Goal: Task Accomplishment & Management: Complete application form

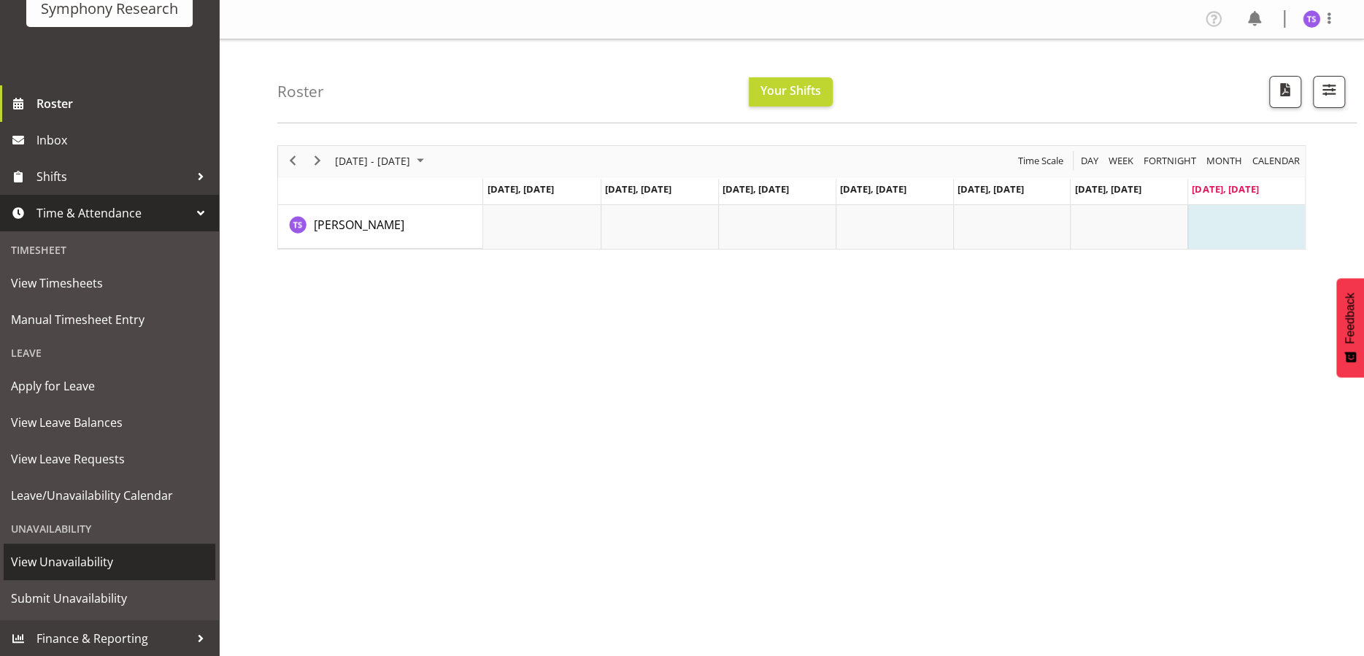
scroll to position [62, 0]
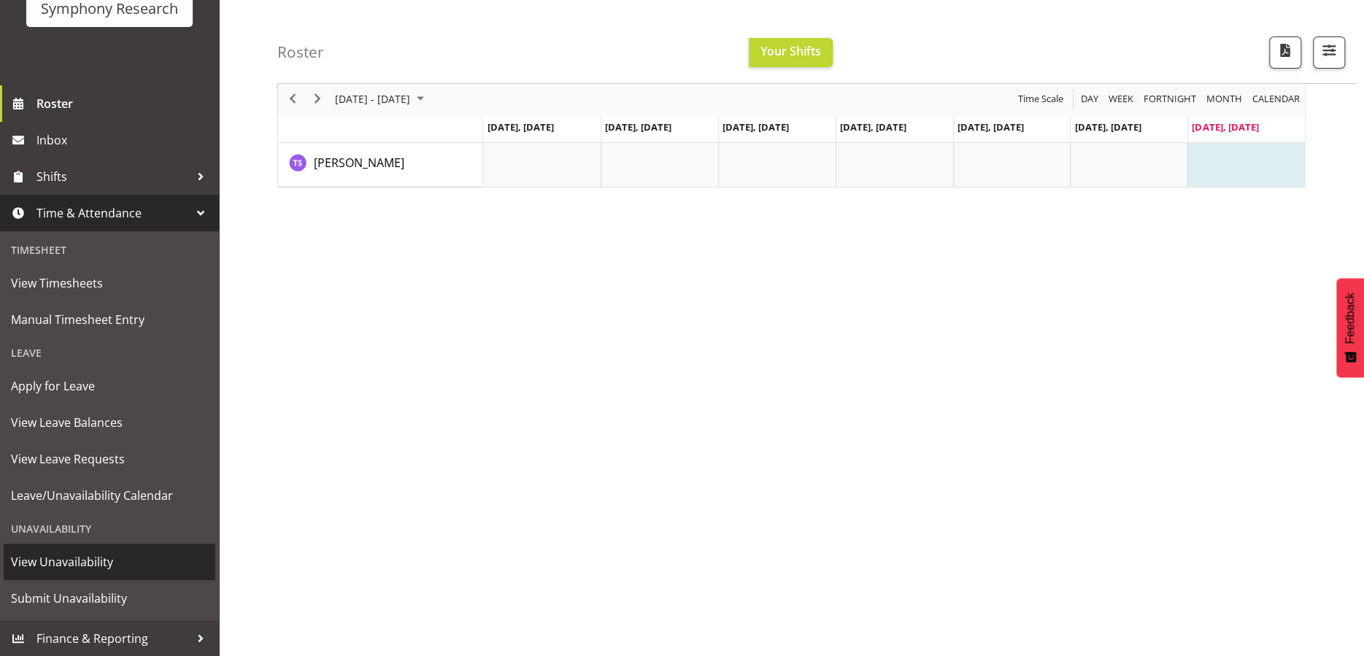
click at [85, 558] on span "View Unavailability" at bounding box center [109, 562] width 197 height 22
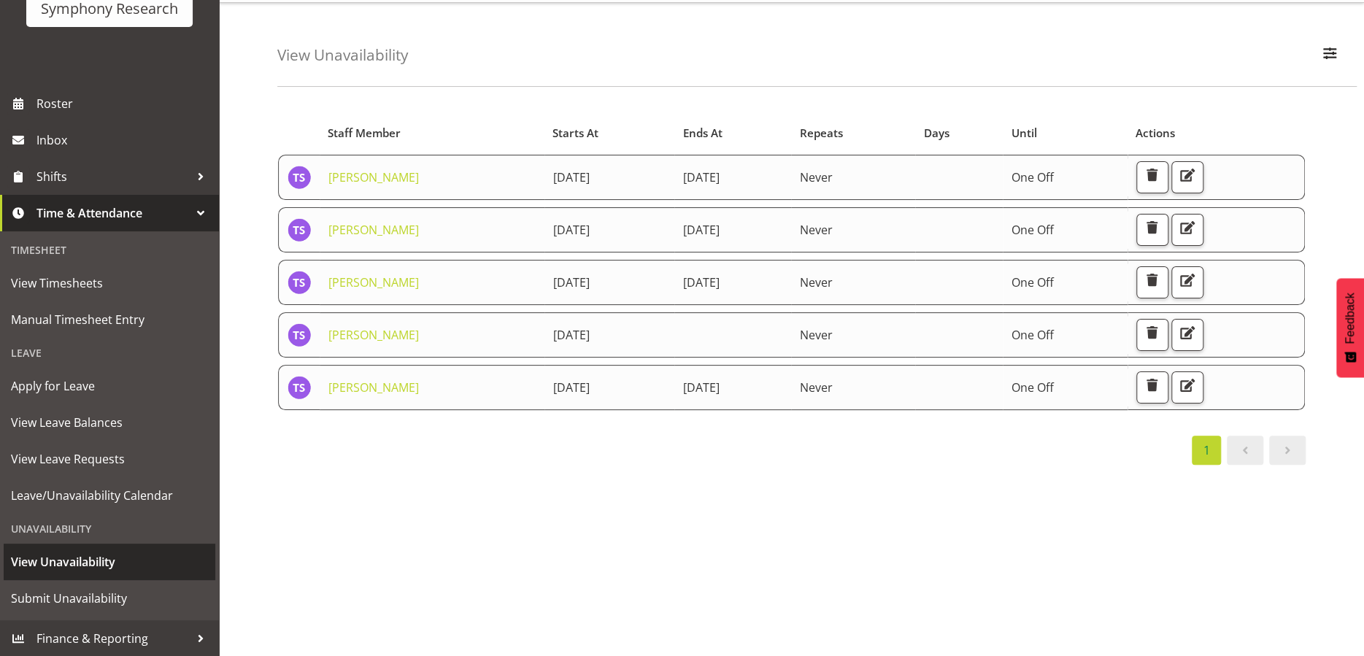
scroll to position [73, 0]
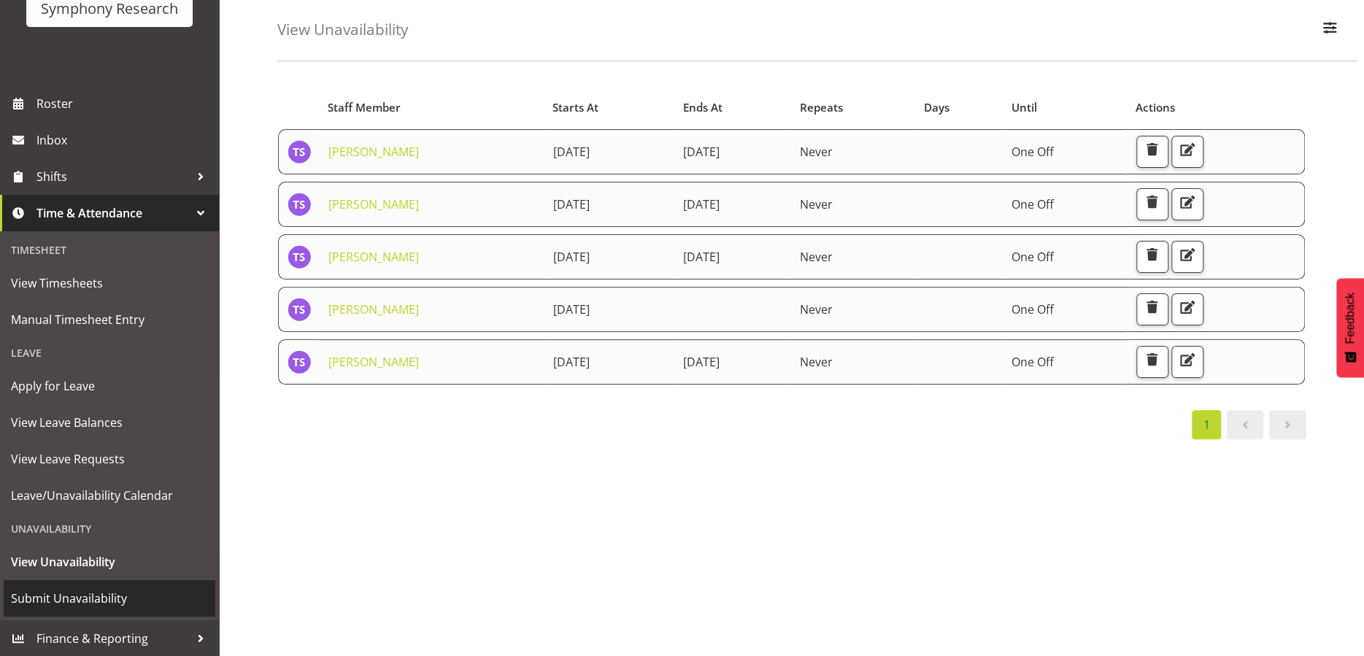
click at [80, 601] on span "Submit Unavailability" at bounding box center [109, 598] width 197 height 22
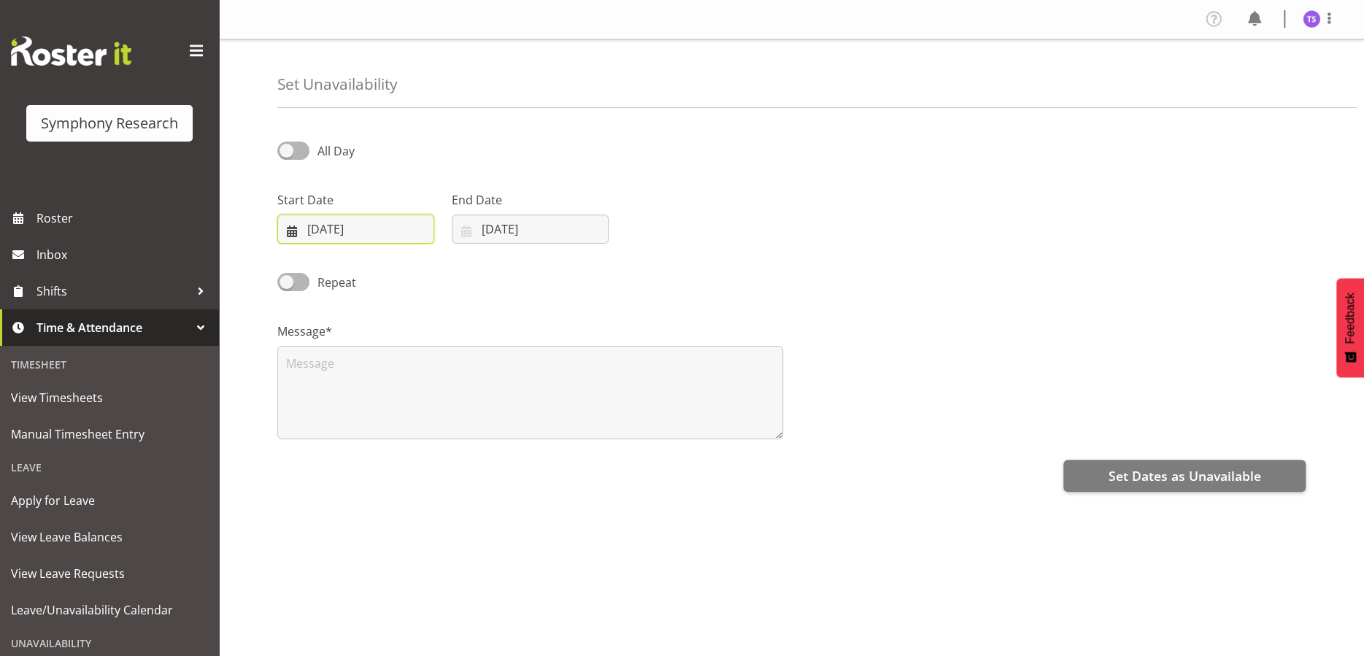
click at [330, 228] on input "24/08/2025" at bounding box center [355, 229] width 157 height 29
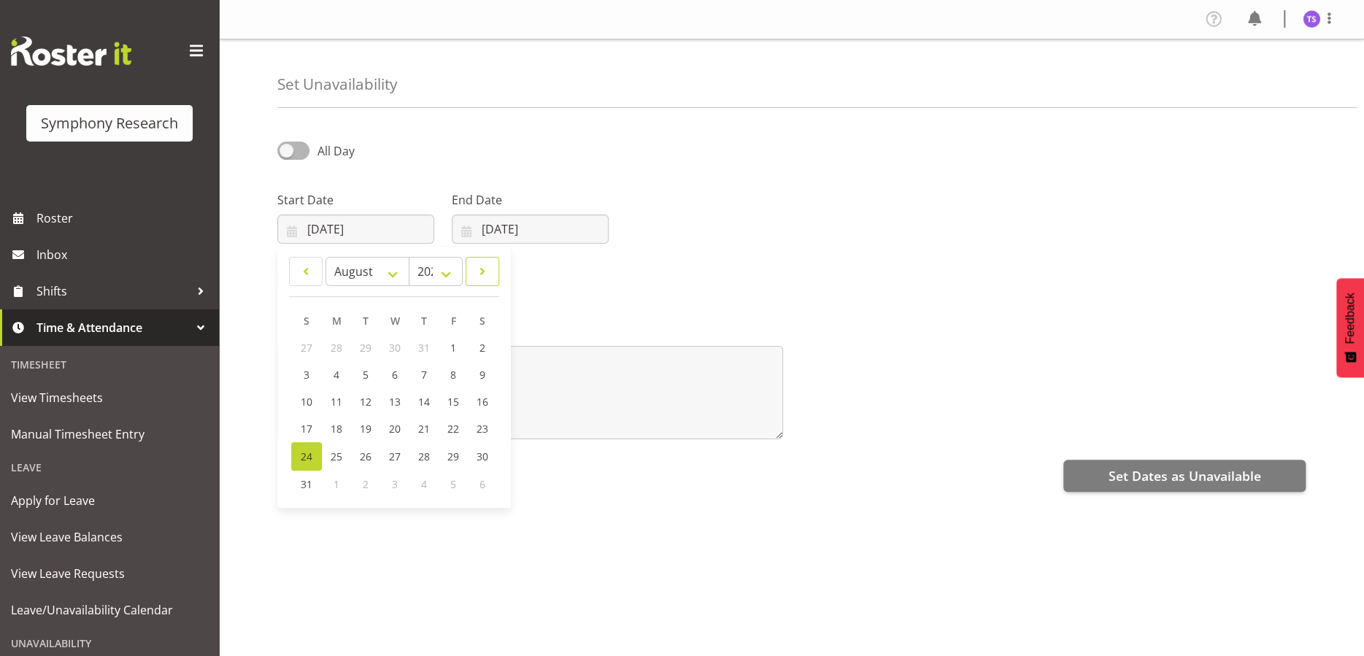
click at [478, 270] on span at bounding box center [482, 272] width 15 height 18
select select "8"
click at [392, 373] on span "10" at bounding box center [394, 375] width 12 height 14
type input "10/09/2025"
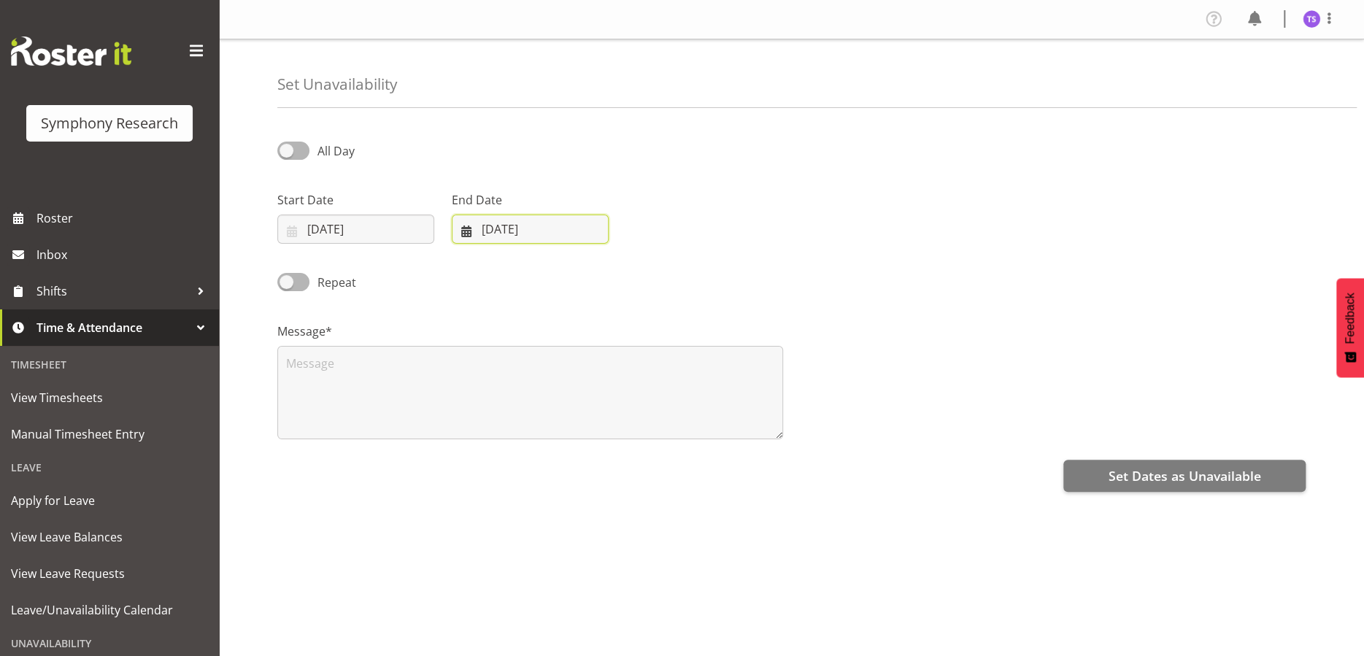
click at [555, 222] on input "24/08/2025" at bounding box center [530, 229] width 157 height 29
click at [656, 269] on span at bounding box center [655, 272] width 18 height 18
select select "8"
click at [565, 377] on span "10" at bounding box center [569, 375] width 12 height 14
type input "10/09/2025"
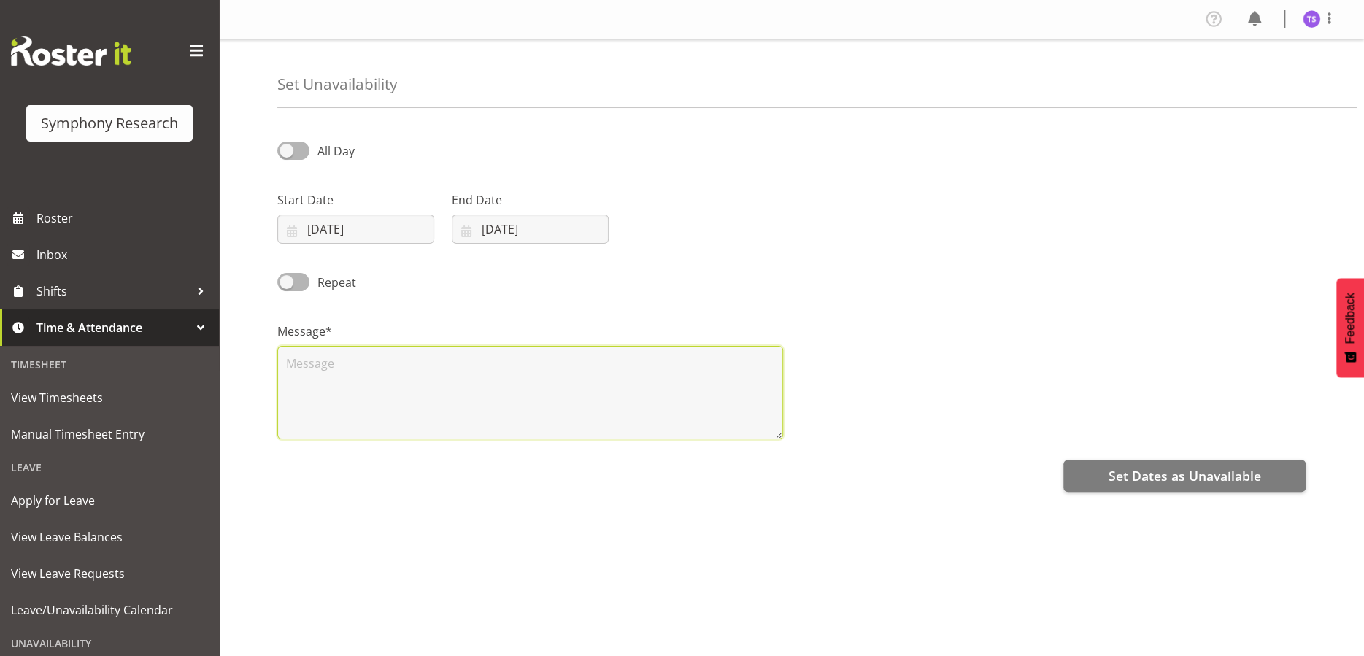
click at [462, 392] on textarea at bounding box center [530, 392] width 506 height 93
type textarea "2"
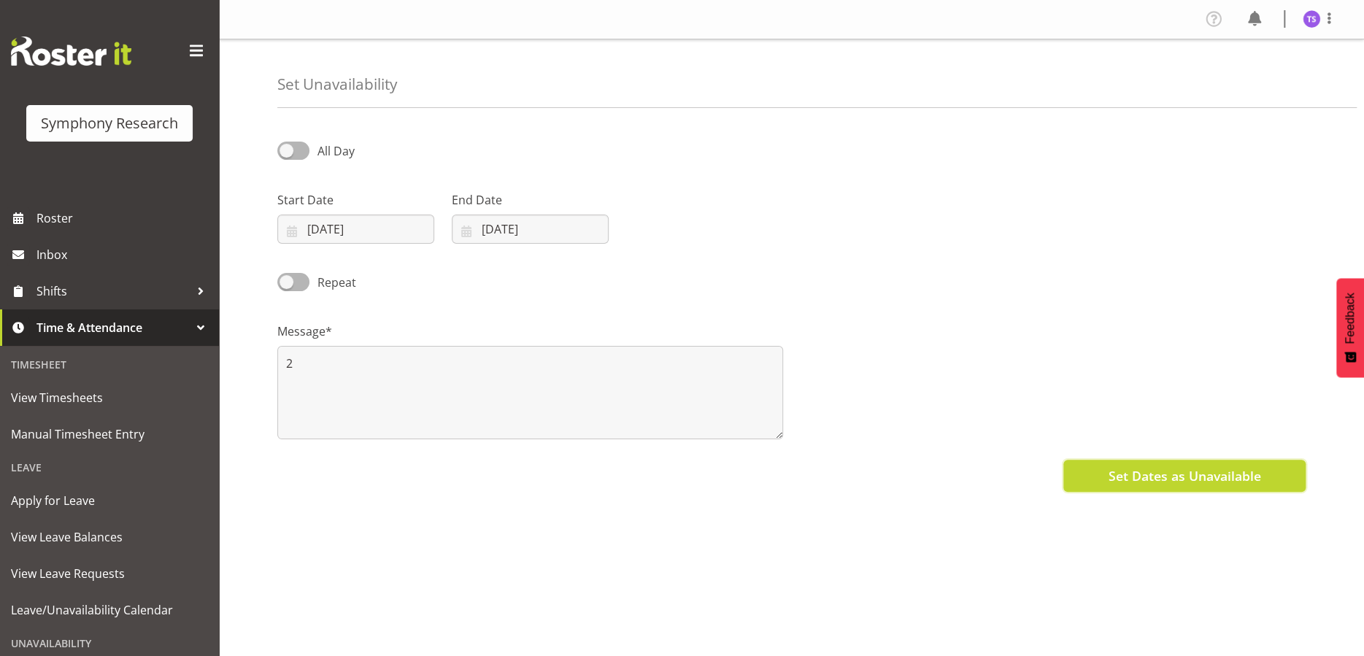
click at [1129, 471] on span "Set Dates as Unavailable" at bounding box center [1184, 475] width 153 height 19
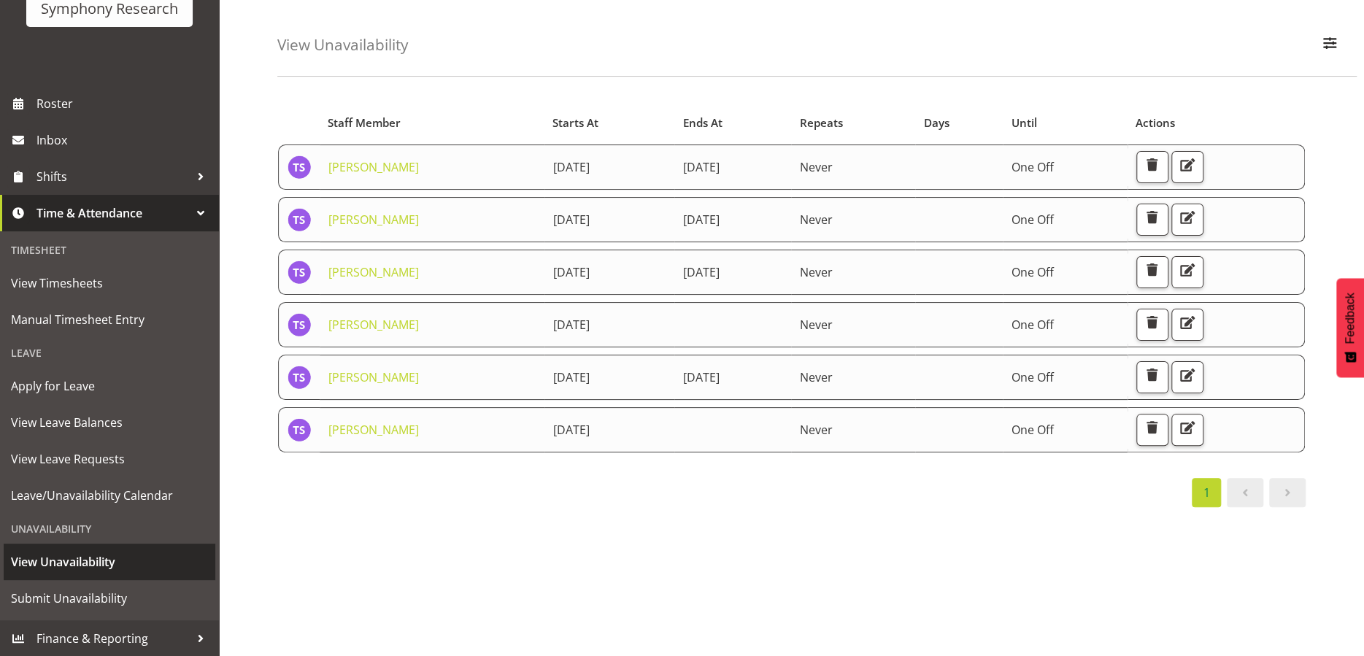
scroll to position [73, 0]
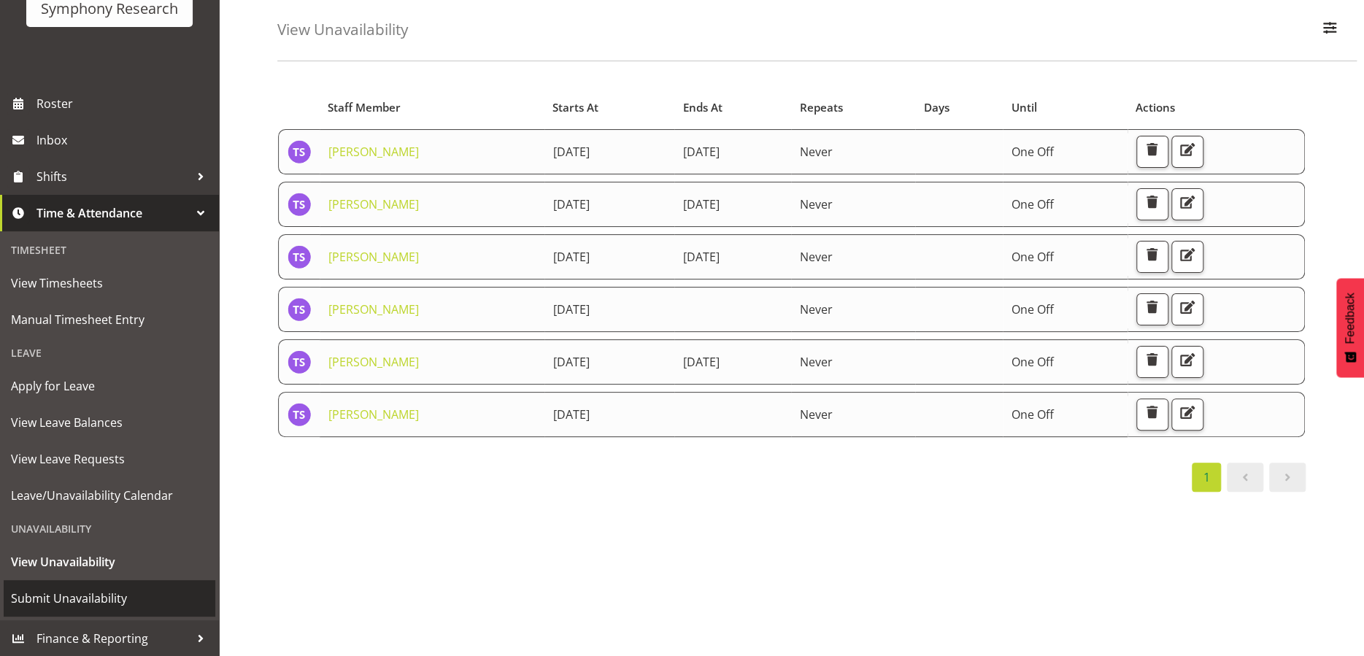
click at [112, 595] on span "Submit Unavailability" at bounding box center [109, 598] width 197 height 22
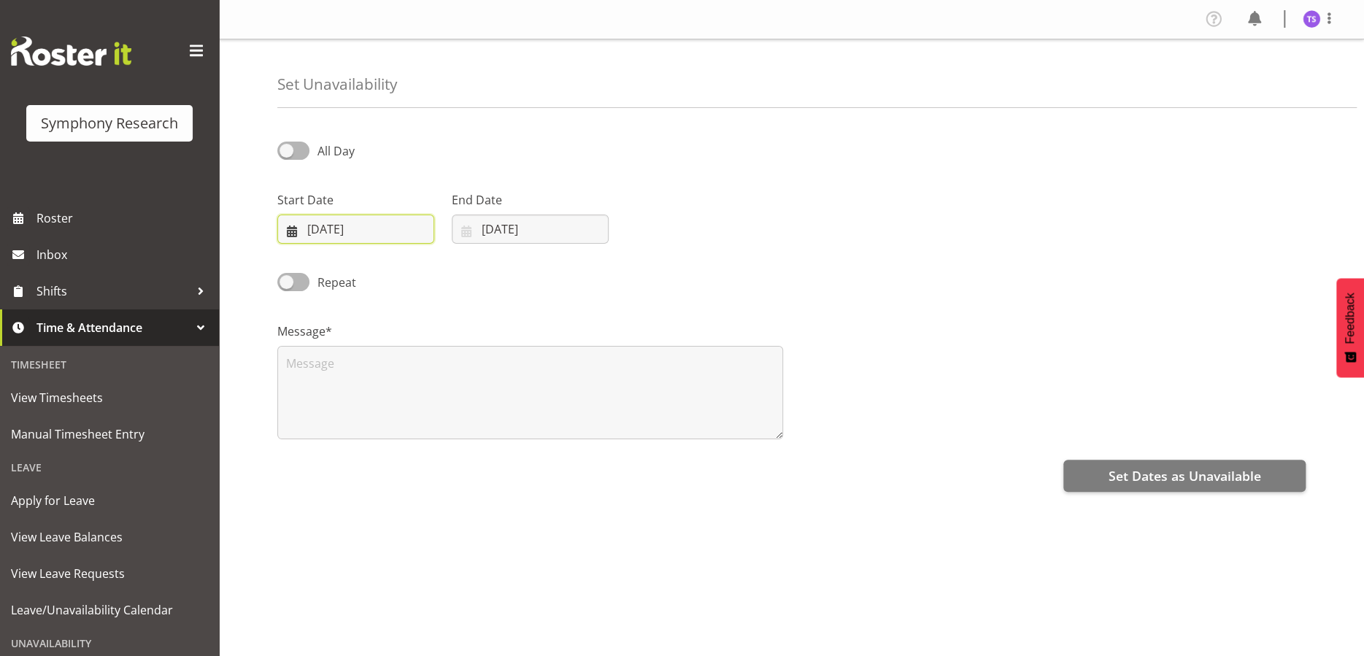
click at [342, 226] on input "24/08/2025" at bounding box center [355, 229] width 157 height 29
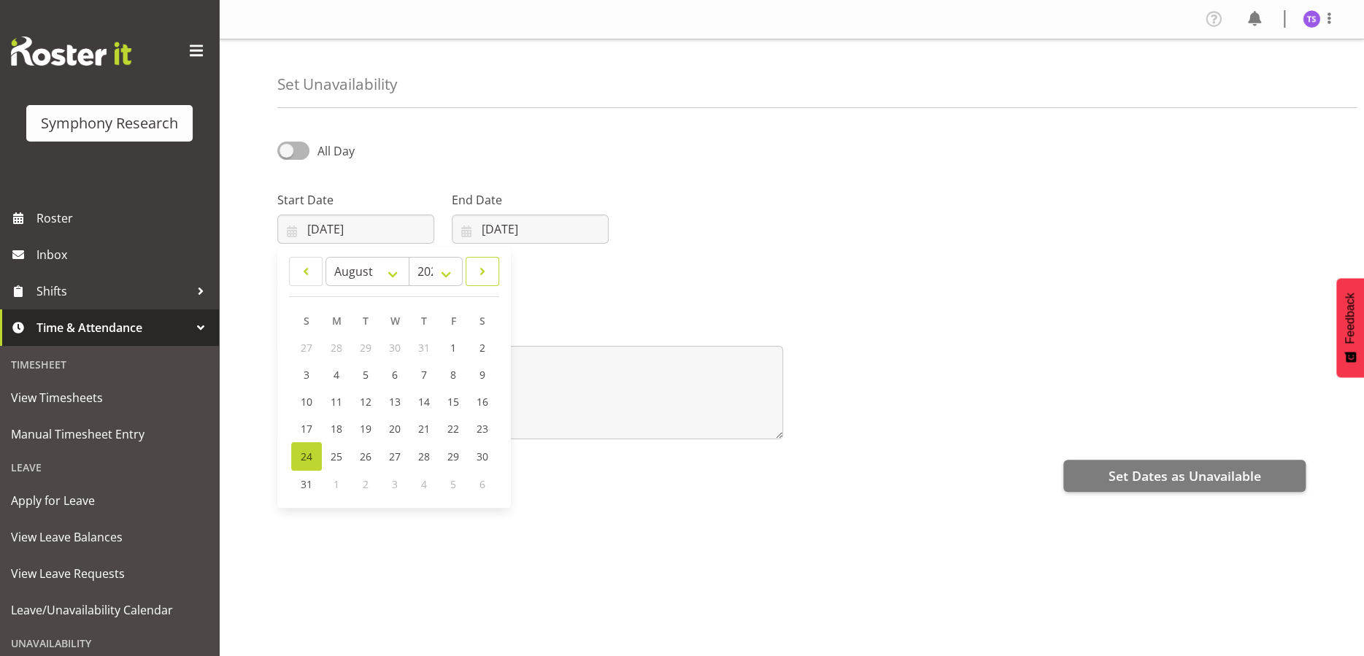
click at [488, 275] on link at bounding box center [483, 271] width 34 height 29
select select "8"
click at [455, 377] on span "12" at bounding box center [453, 375] width 12 height 14
type input "12/09/2025"
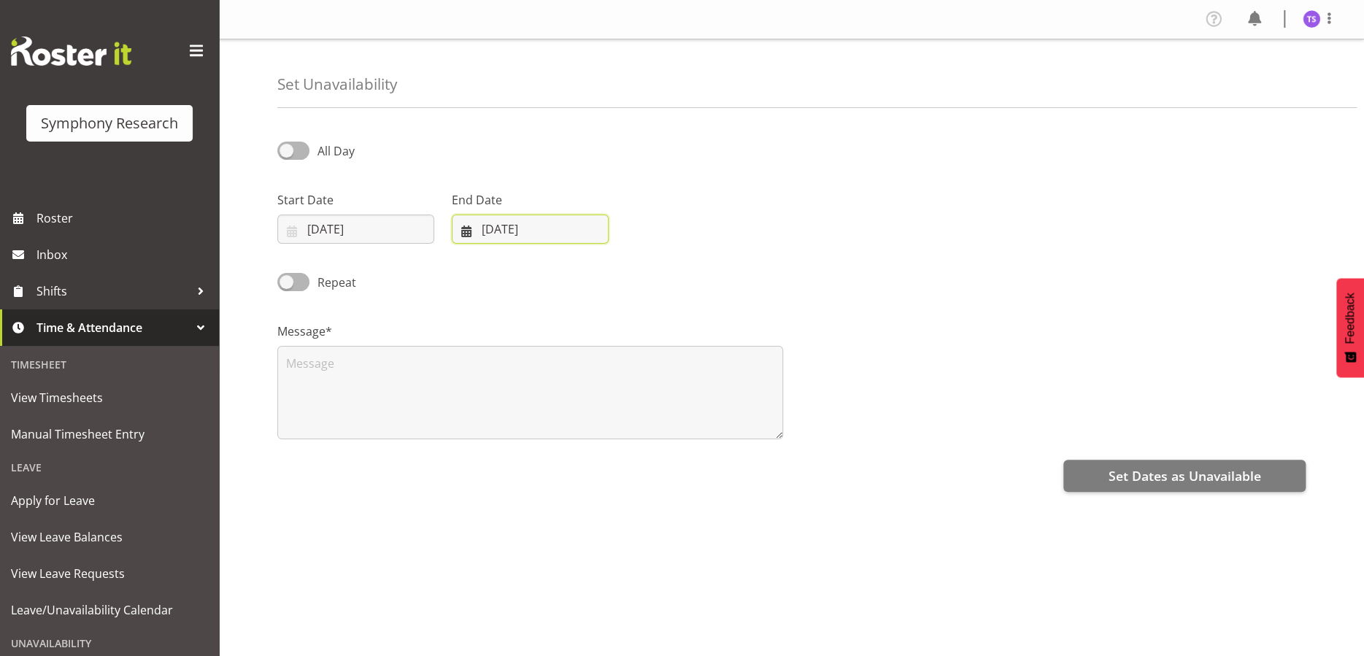
click at [544, 228] on input "24/08/2025" at bounding box center [530, 229] width 157 height 29
click at [657, 266] on span at bounding box center [655, 272] width 18 height 18
select select "8"
click at [475, 401] on span "14" at bounding box center [481, 402] width 12 height 14
type input "14/09/2025"
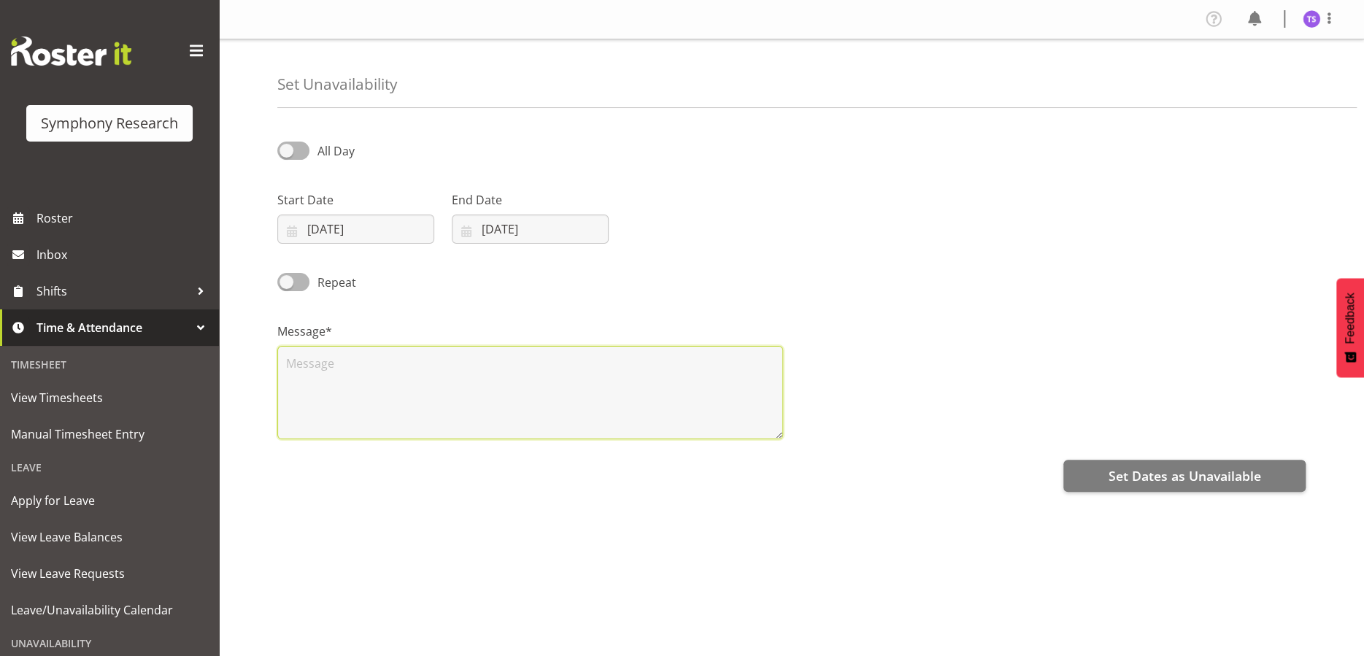
click at [482, 393] on textarea at bounding box center [530, 392] width 506 height 93
type textarea "2"
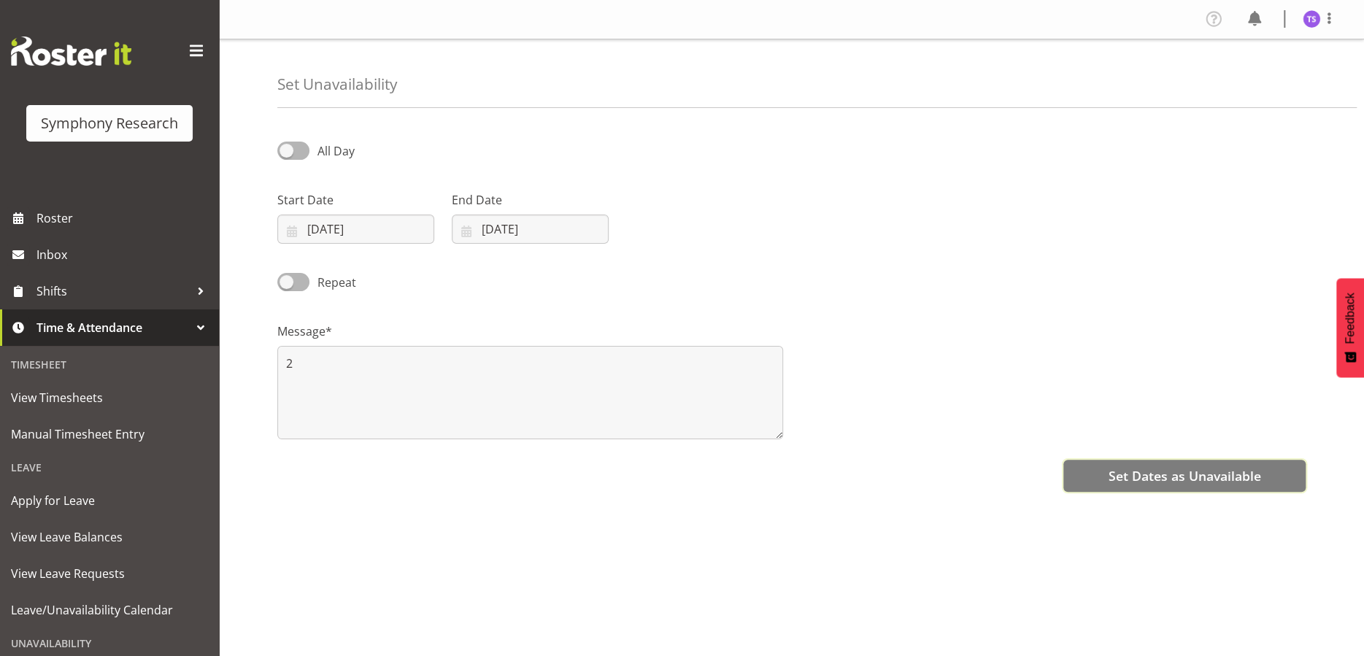
click at [1198, 475] on span "Set Dates as Unavailable" at bounding box center [1184, 475] width 153 height 19
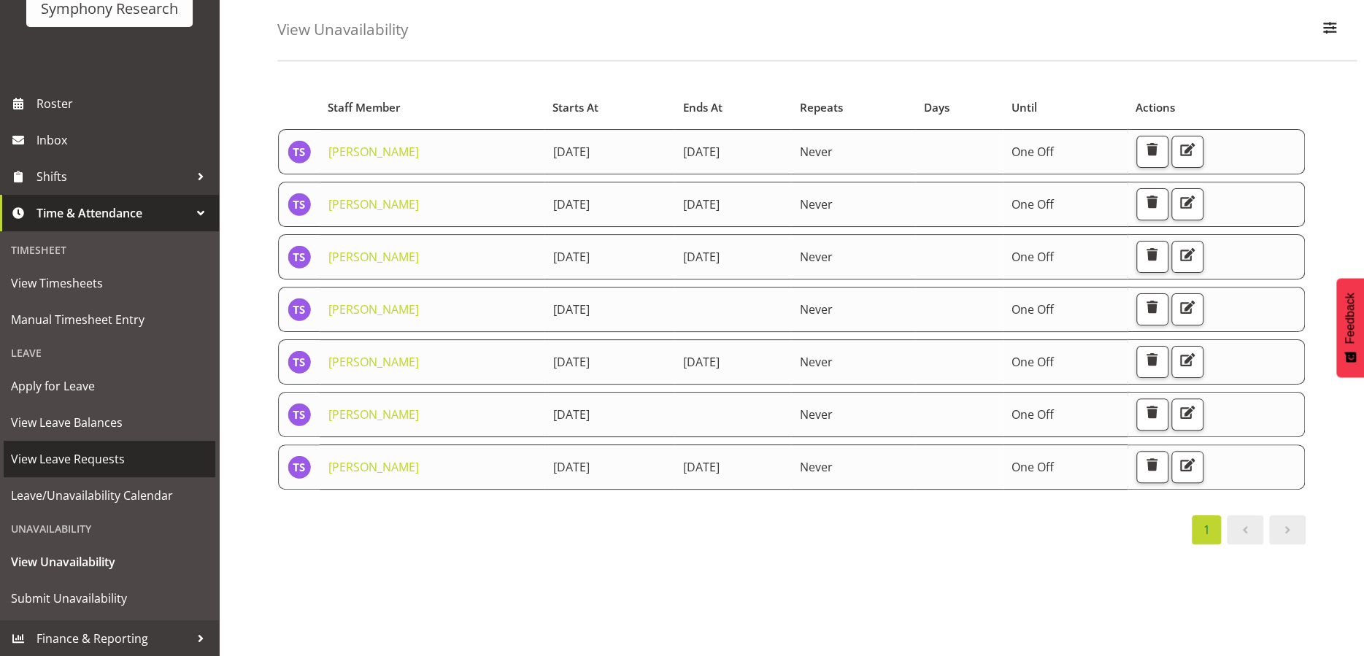
scroll to position [73, 0]
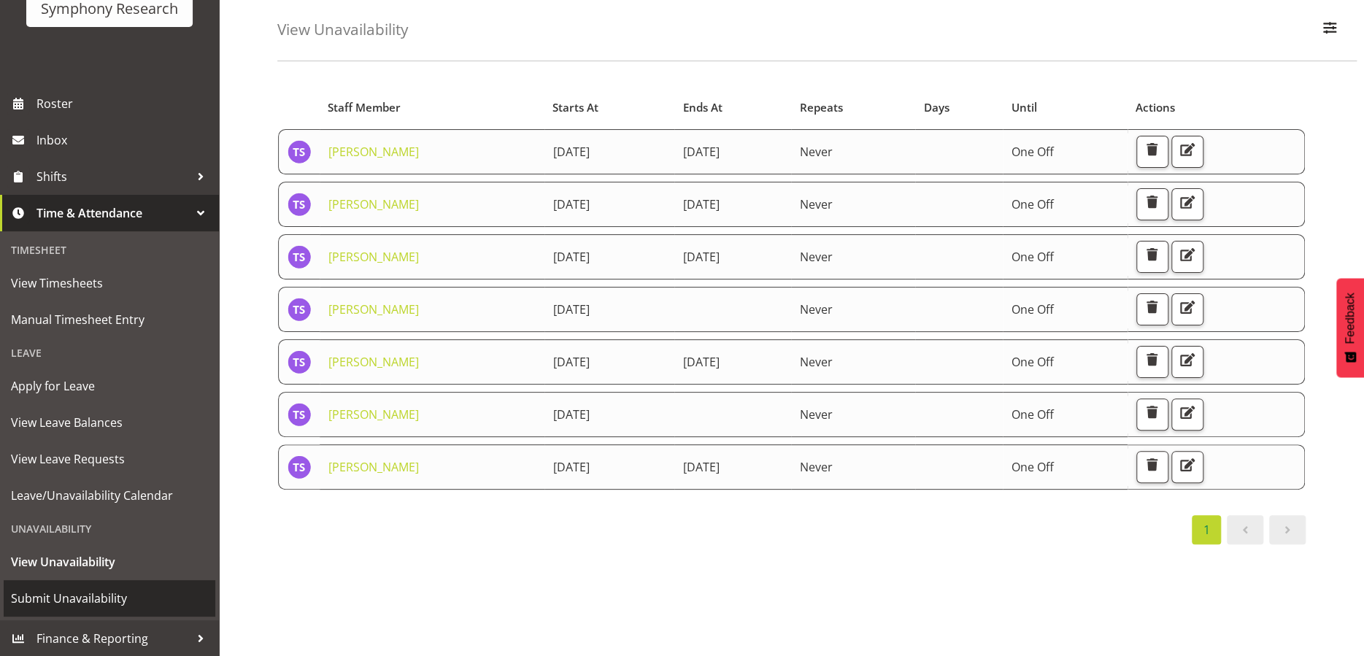
click at [99, 601] on span "Submit Unavailability" at bounding box center [109, 598] width 197 height 22
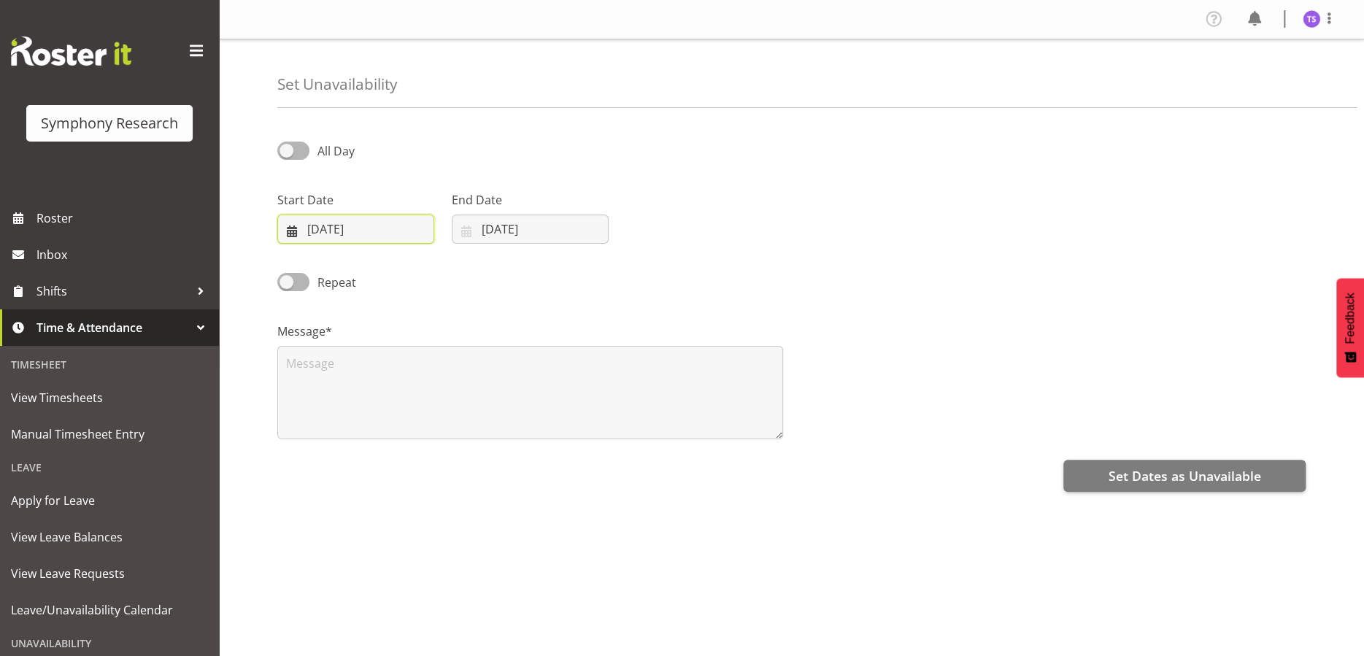
click at [344, 223] on input "[DATE]" at bounding box center [355, 229] width 157 height 29
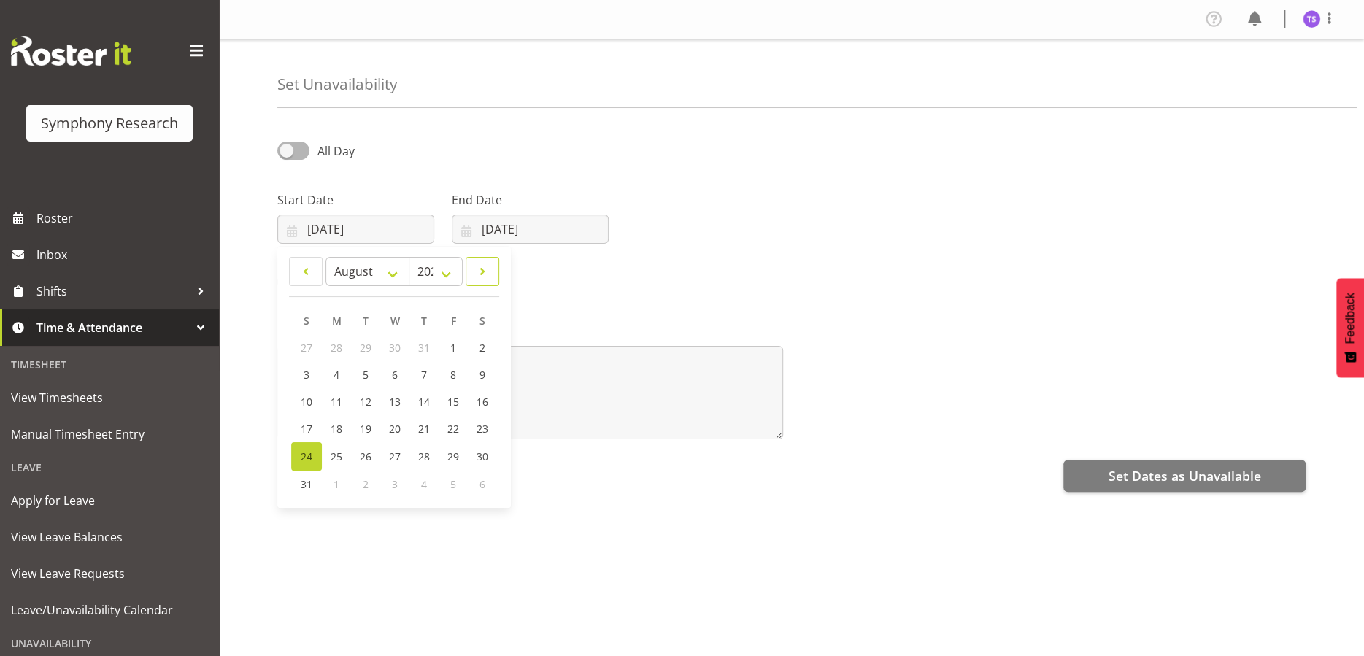
click at [481, 274] on span at bounding box center [482, 272] width 15 height 18
select select "8"
click at [395, 398] on span "17" at bounding box center [394, 402] width 12 height 14
type input "17/09/2025"
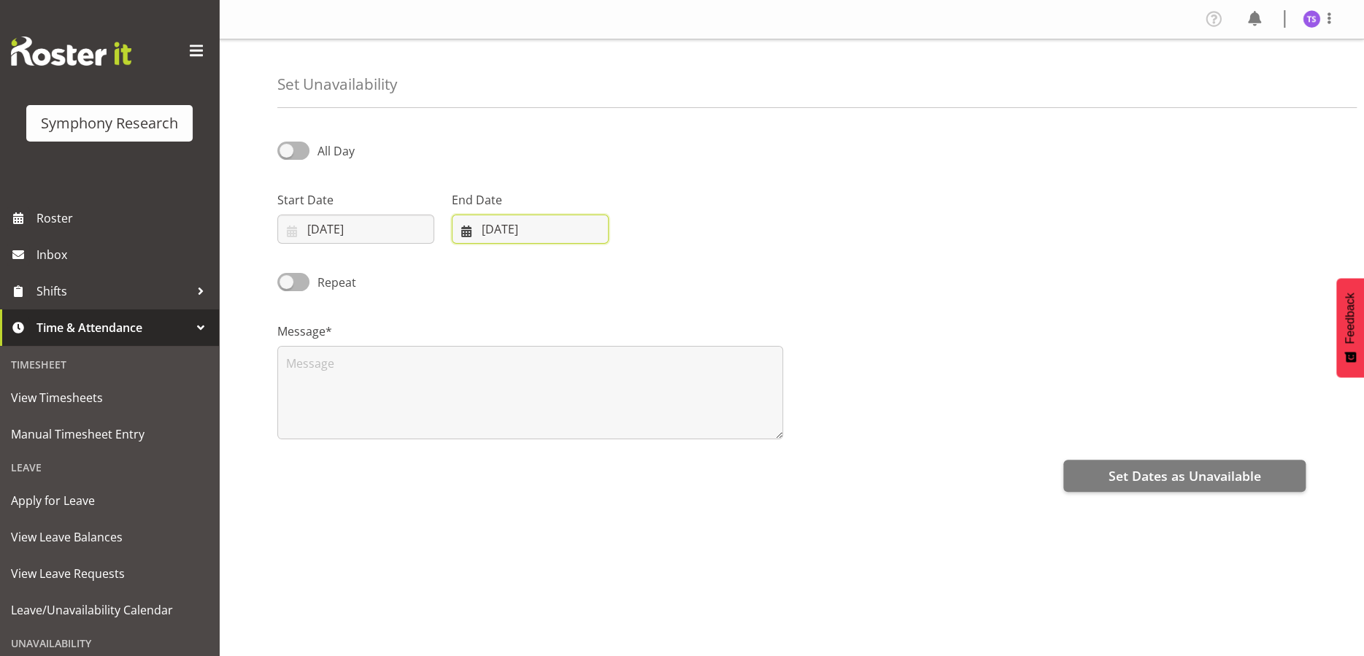
click at [553, 229] on input "24/08/2025" at bounding box center [530, 229] width 157 height 29
click at [662, 265] on span at bounding box center [655, 272] width 18 height 18
select select "8"
click at [571, 403] on span "17" at bounding box center [569, 402] width 12 height 14
type input "17/09/2025"
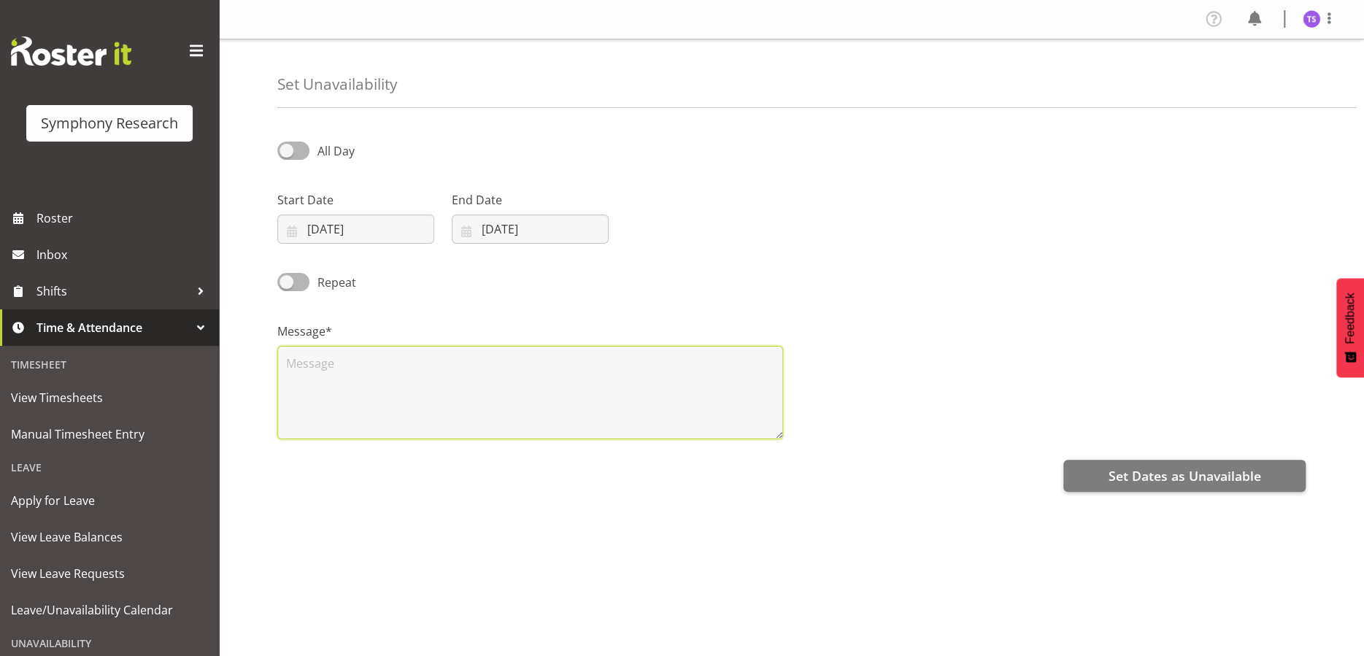
click at [315, 382] on textarea at bounding box center [530, 392] width 506 height 93
type textarea "2"
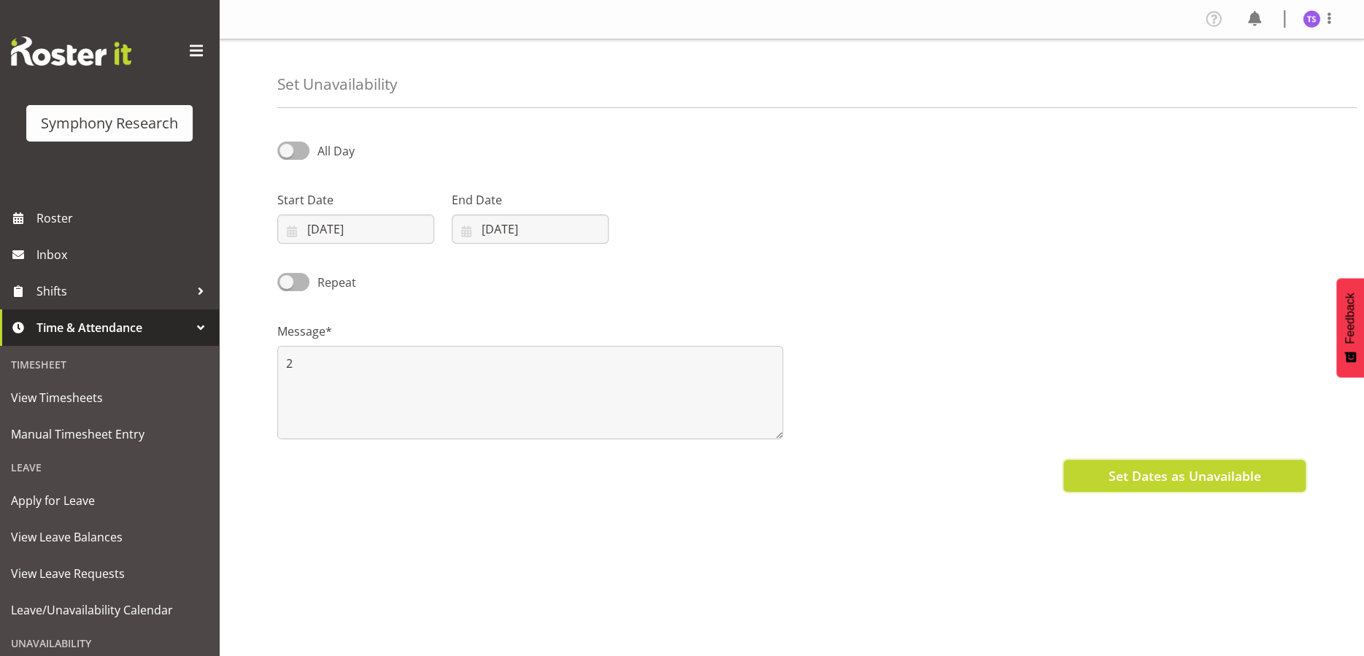
click at [1180, 471] on span "Set Dates as Unavailable" at bounding box center [1184, 475] width 153 height 19
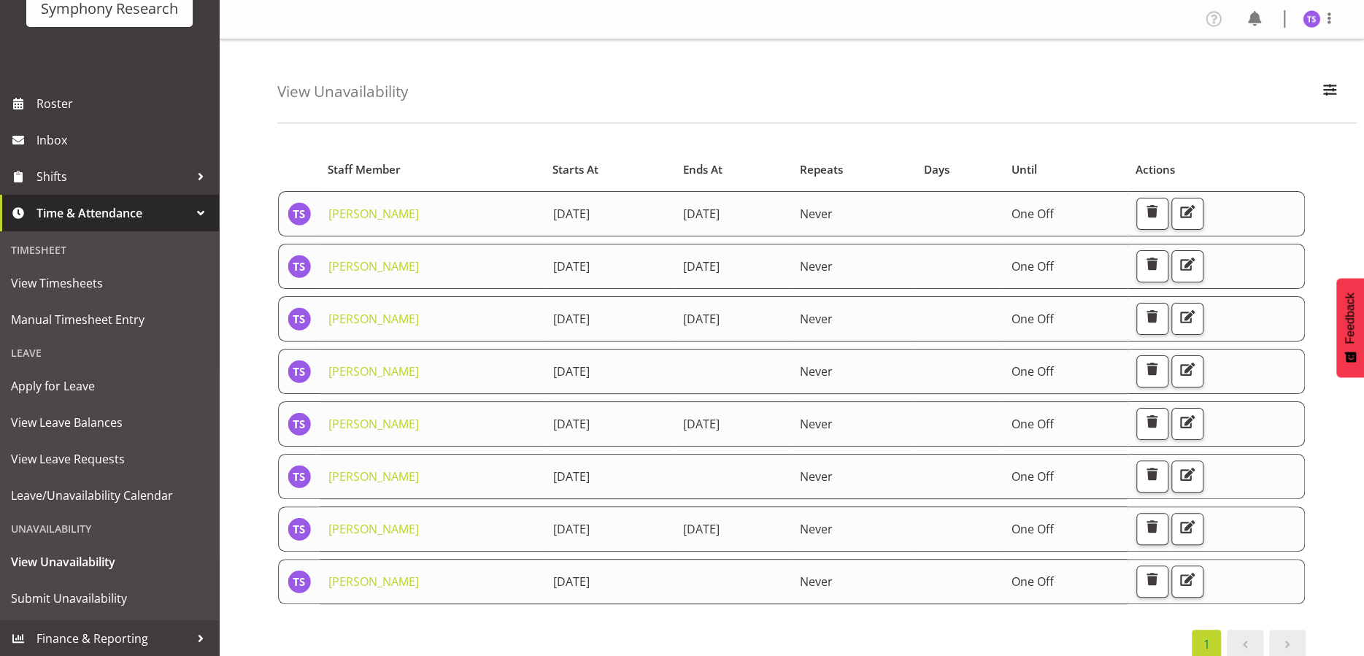
scroll to position [73, 0]
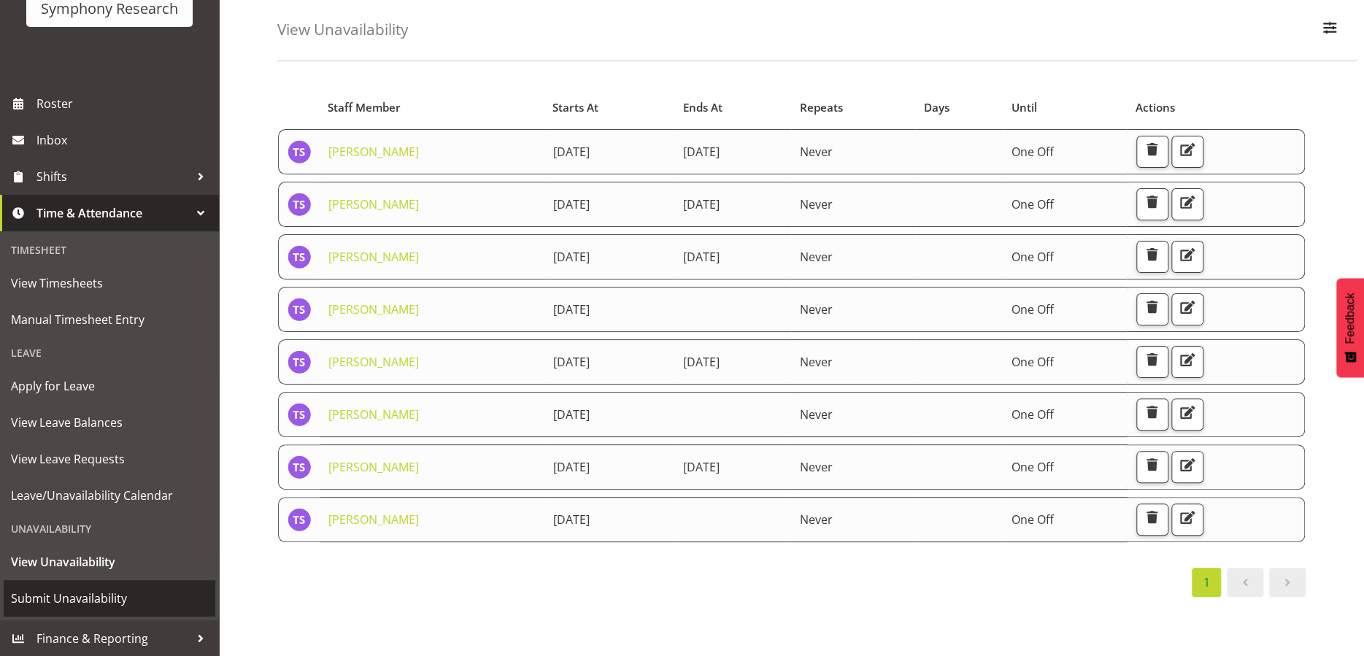
click at [77, 595] on span "Submit Unavailability" at bounding box center [109, 598] width 197 height 22
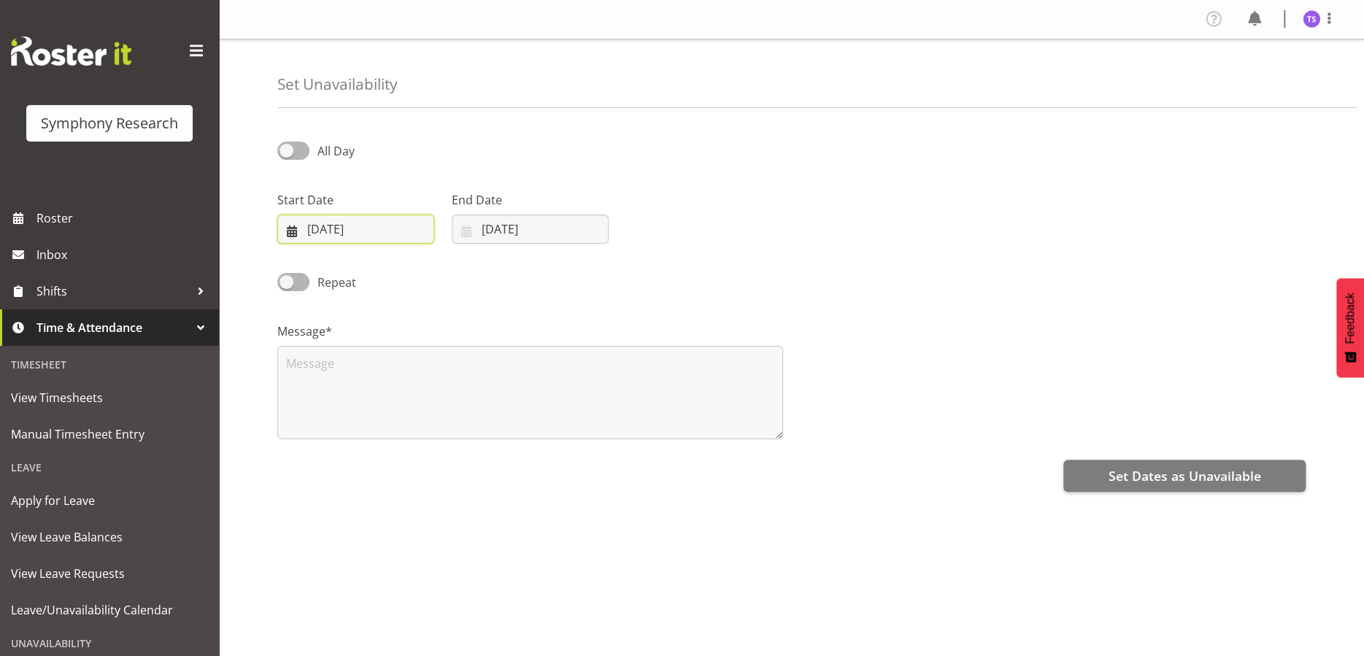
click at [382, 221] on input "[DATE]" at bounding box center [355, 229] width 157 height 29
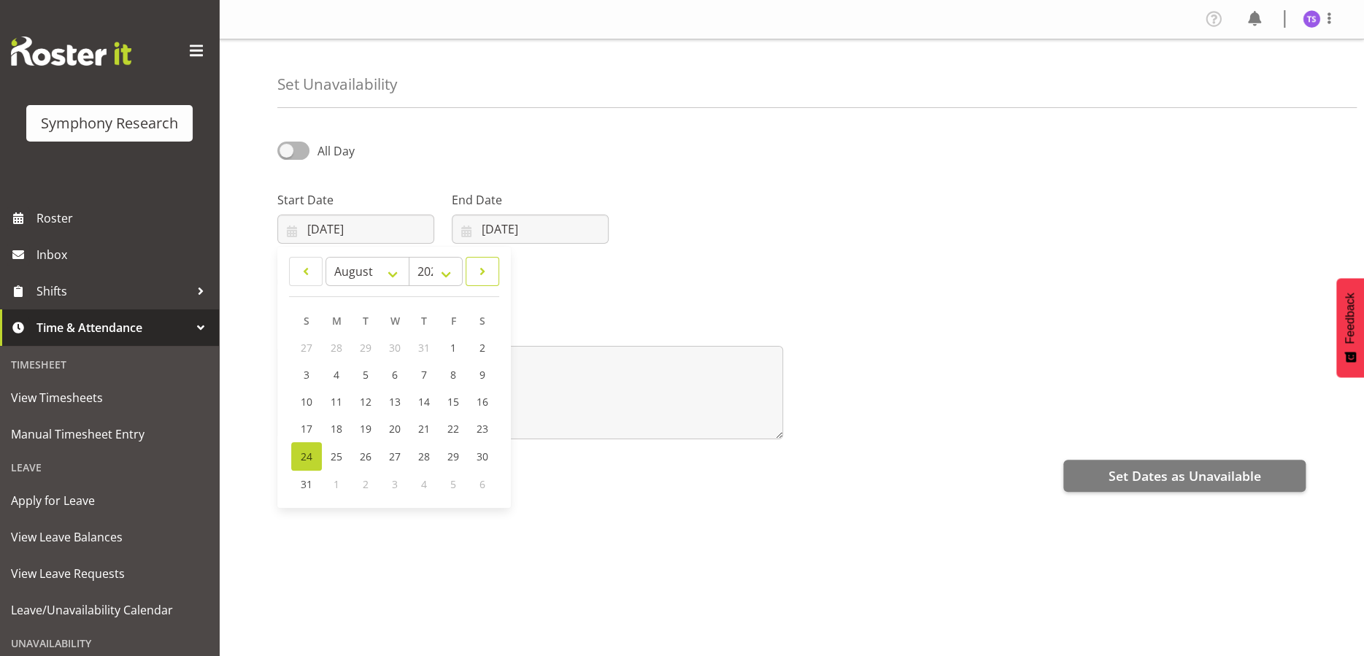
click at [481, 272] on span at bounding box center [482, 272] width 15 height 18
select select "8"
click at [448, 400] on span "19" at bounding box center [453, 402] width 12 height 14
type input "[DATE]"
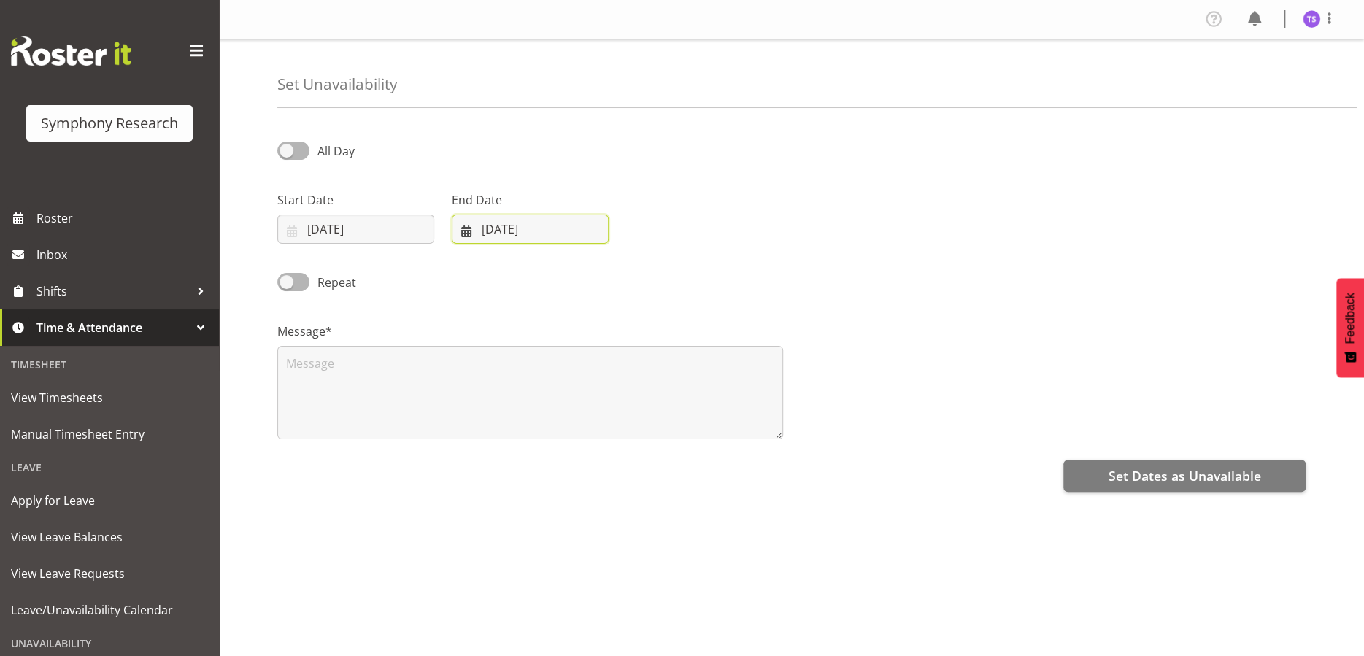
click at [547, 223] on input "[DATE]" at bounding box center [530, 229] width 157 height 29
click at [650, 269] on span at bounding box center [655, 272] width 18 height 18
select select "8"
click at [477, 429] on span "21" at bounding box center [481, 429] width 12 height 14
type input "21/09/2025"
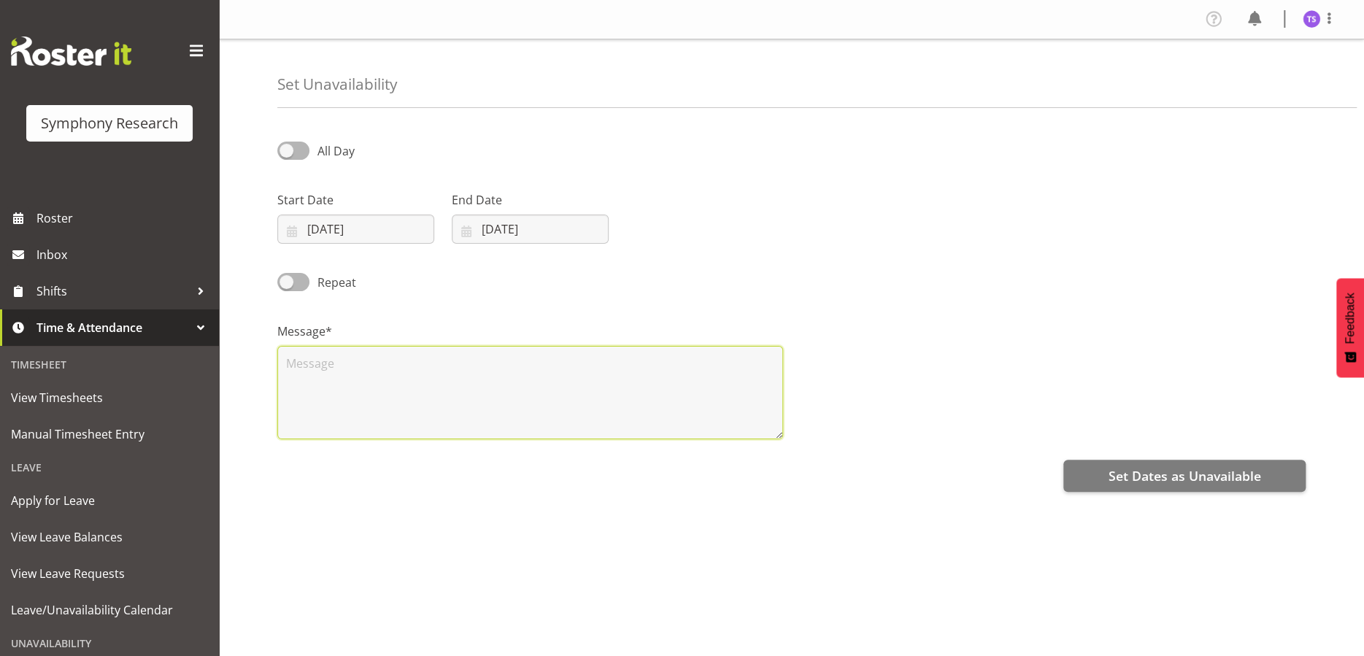
click at [438, 409] on textarea at bounding box center [530, 392] width 506 height 93
type textarea "2"
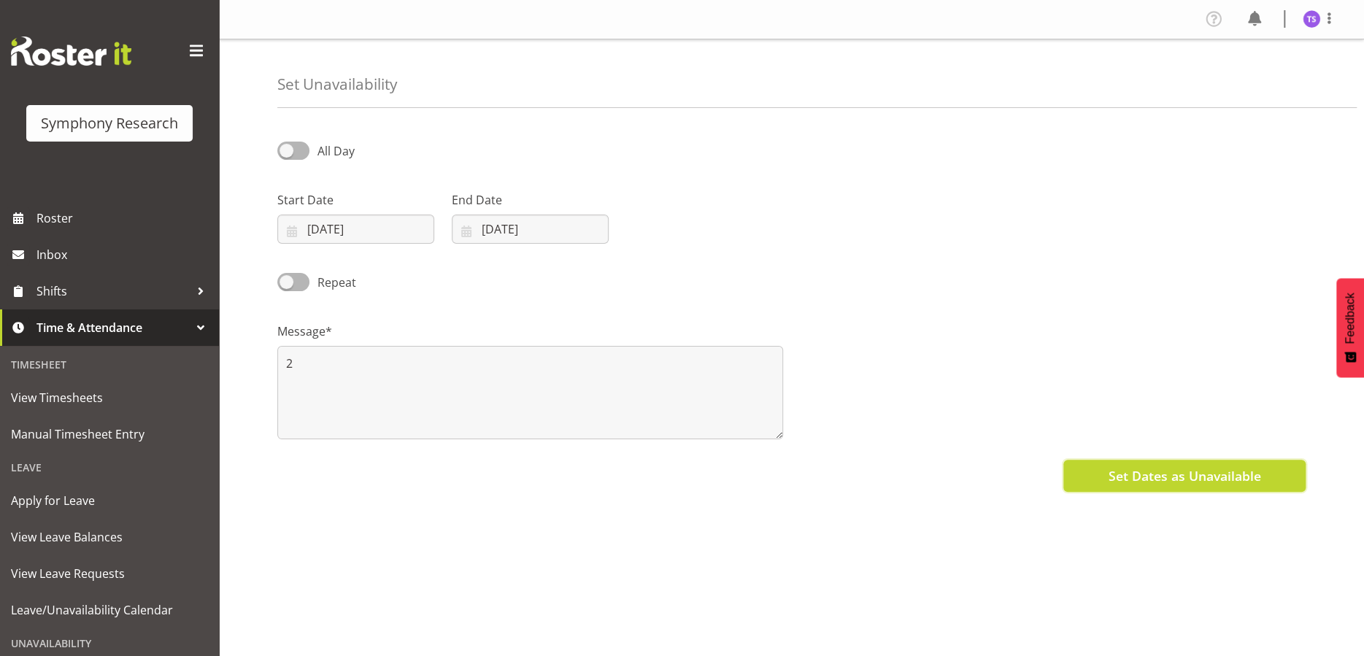
click at [1124, 471] on span "Set Dates as Unavailable" at bounding box center [1184, 475] width 153 height 19
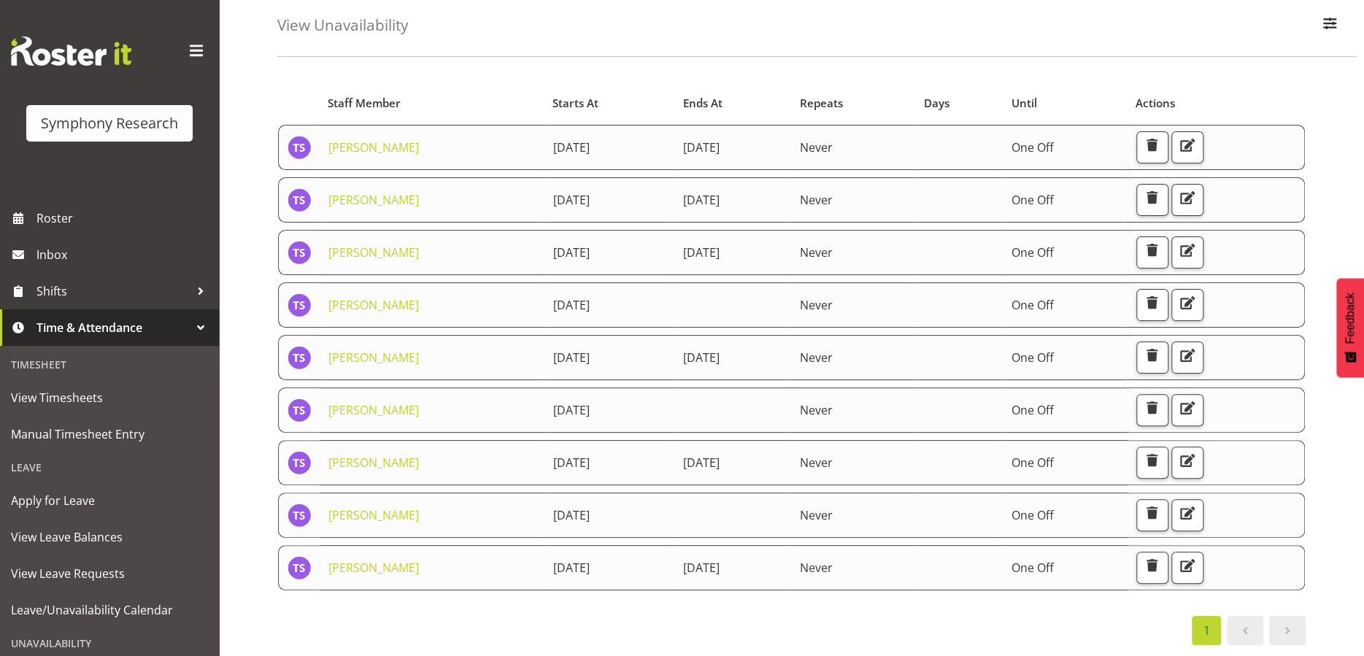
scroll to position [74, 0]
click at [77, 440] on span "Manual Timesheet Entry" at bounding box center [109, 434] width 197 height 22
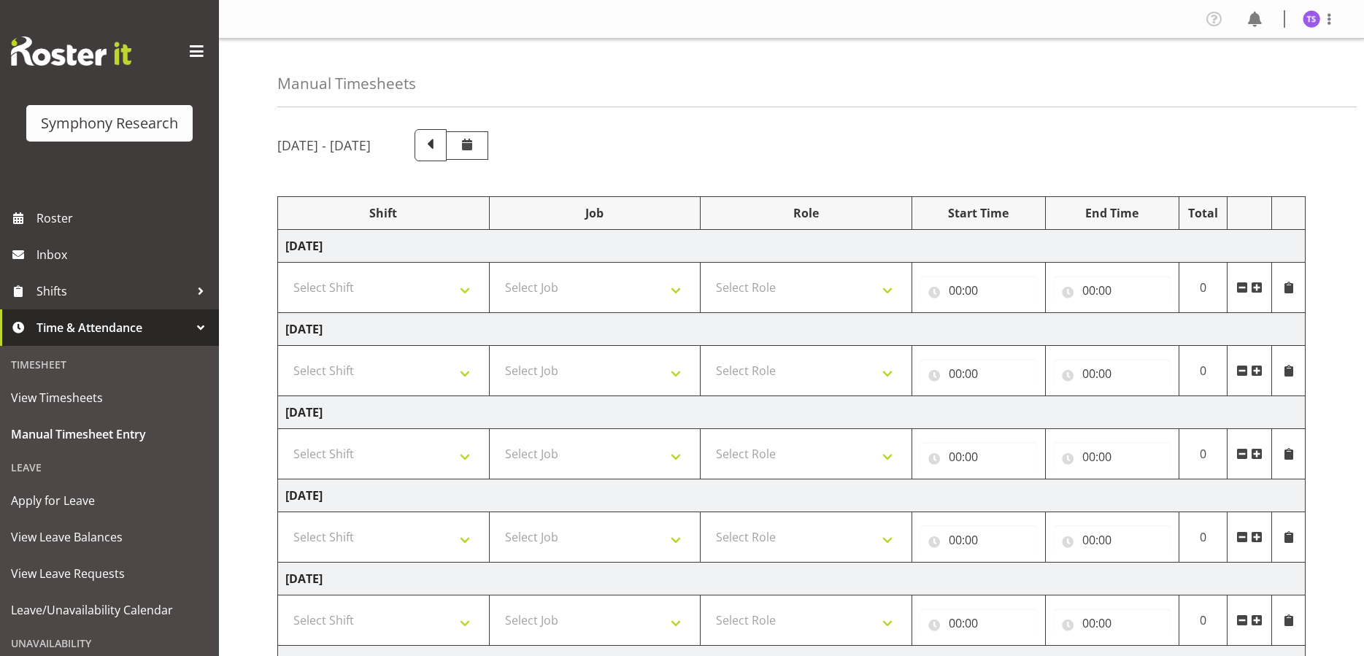
click at [741, 575] on td "[DATE]" at bounding box center [791, 579] width 1027 height 33
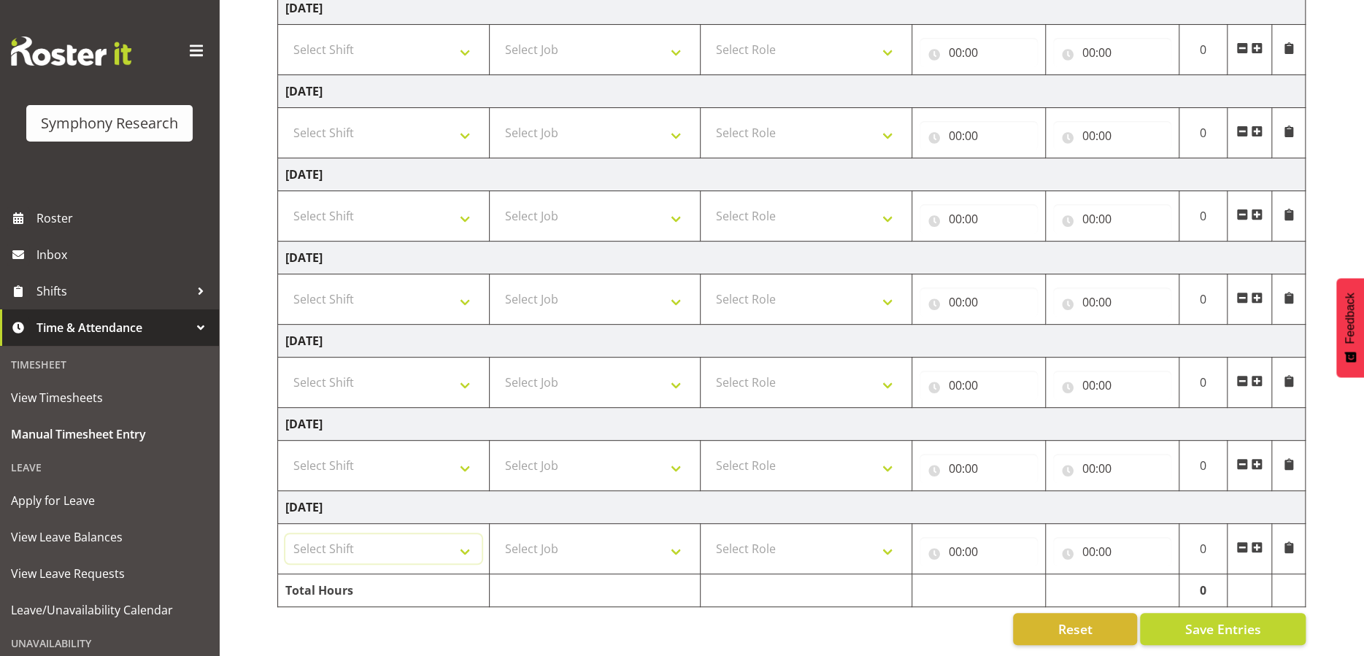
click at [459, 538] on select "Select Shift !!Weekend Residential (Roster IT Shift Label) *Business 9/10am ~ 4…" at bounding box center [383, 548] width 196 height 29
select select "48116"
click at [285, 534] on select "Select Shift !!Weekend Residential (Roster IT Shift Label) *Business 9/10am ~ 4…" at bounding box center [383, 548] width 196 height 29
click at [673, 538] on select "Select Job 550060 IF Admin 553492 World Poll Aus Wave 2 Main 2025 553493 World …" at bounding box center [595, 548] width 196 height 29
select select "10527"
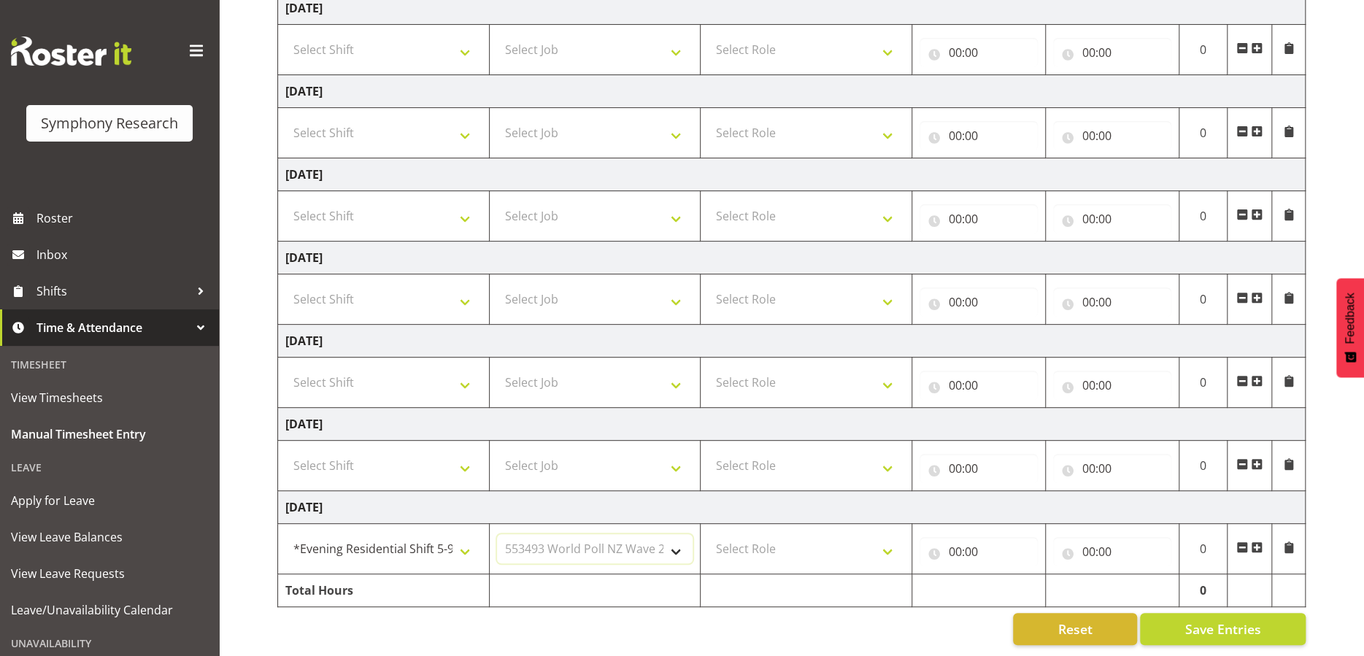
click at [497, 534] on select "Select Job 550060 IF Admin 553492 World Poll Aus Wave 2 Main 2025 553493 World …" at bounding box center [595, 548] width 196 height 29
click at [885, 536] on select "Select Role Briefing Interviewing" at bounding box center [806, 548] width 196 height 29
select select "297"
click at [708, 534] on select "Select Role Briefing Interviewing" at bounding box center [806, 548] width 196 height 29
click at [960, 540] on input "00:00" at bounding box center [978, 551] width 118 height 29
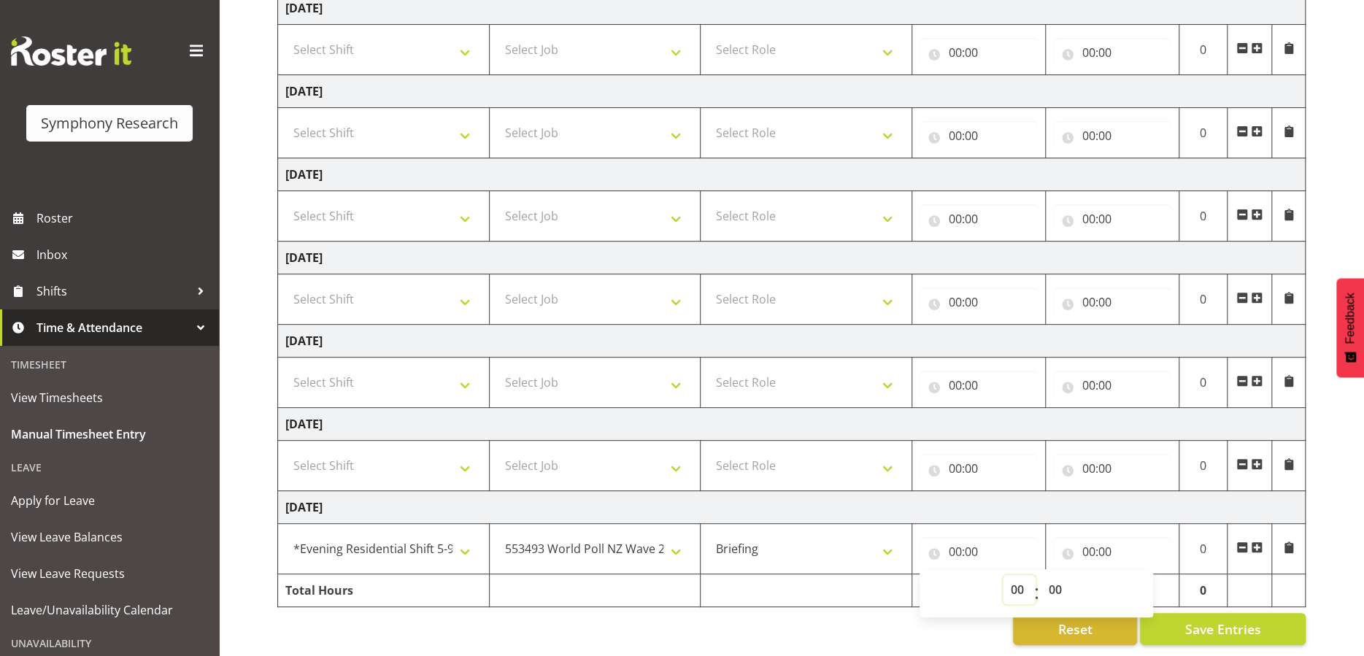
click at [1011, 578] on select "00 01 02 03 04 05 06 07 08 09 10 11 12 13 14 15 16 17 18 19 20 21 22 23" at bounding box center [1019, 589] width 33 height 29
select select "13"
click at [1003, 575] on select "00 01 02 03 04 05 06 07 08 09 10 11 12 13 14 15 16 17 18 19 20 21 22 23" at bounding box center [1019, 589] width 33 height 29
type input "13:00"
drag, startPoint x: 1081, startPoint y: 580, endPoint x: 1054, endPoint y: 579, distance: 27.7
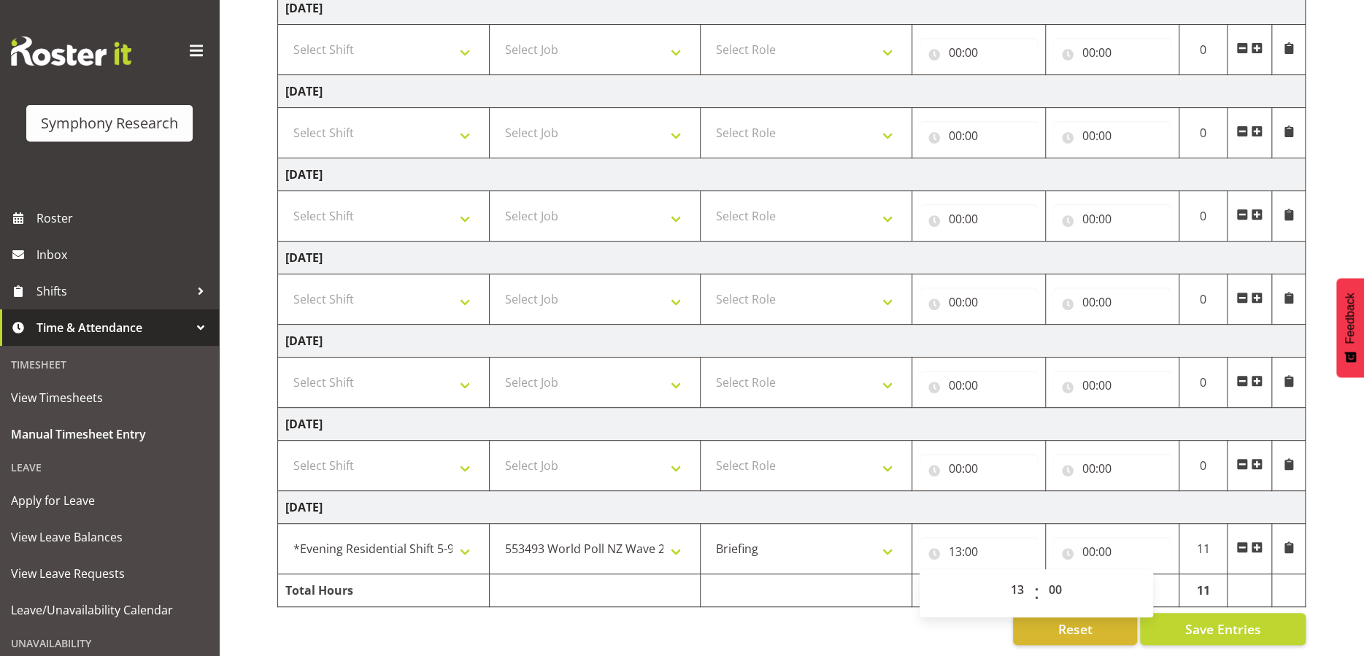
click at [1080, 579] on div "00 01 02 03 04 05 06 07 08 09 10 11 12 13 14 15 16 17 18 19 20 21 22 23 : 00 01…" at bounding box center [1035, 593] width 233 height 36
click at [1049, 585] on select "00 01 02 03 04 05 06 07 08 09 10 11 12 13 14 15 16 17 18 19 20 21 22 23 24 25 2…" at bounding box center [1057, 589] width 33 height 29
click at [1041, 575] on select "00 01 02 03 04 05 06 07 08 09 10 11 12 13 14 15 16 17 18 19 20 21 22 23 24 25 2…" at bounding box center [1057, 589] width 33 height 29
click at [1089, 540] on input "00:00" at bounding box center [1112, 551] width 118 height 29
click at [1148, 578] on select "00 01 02 03 04 05 06 07 08 09 10 11 12 13 14 15 16 17 18 19 20 21 22 23" at bounding box center [1152, 589] width 33 height 29
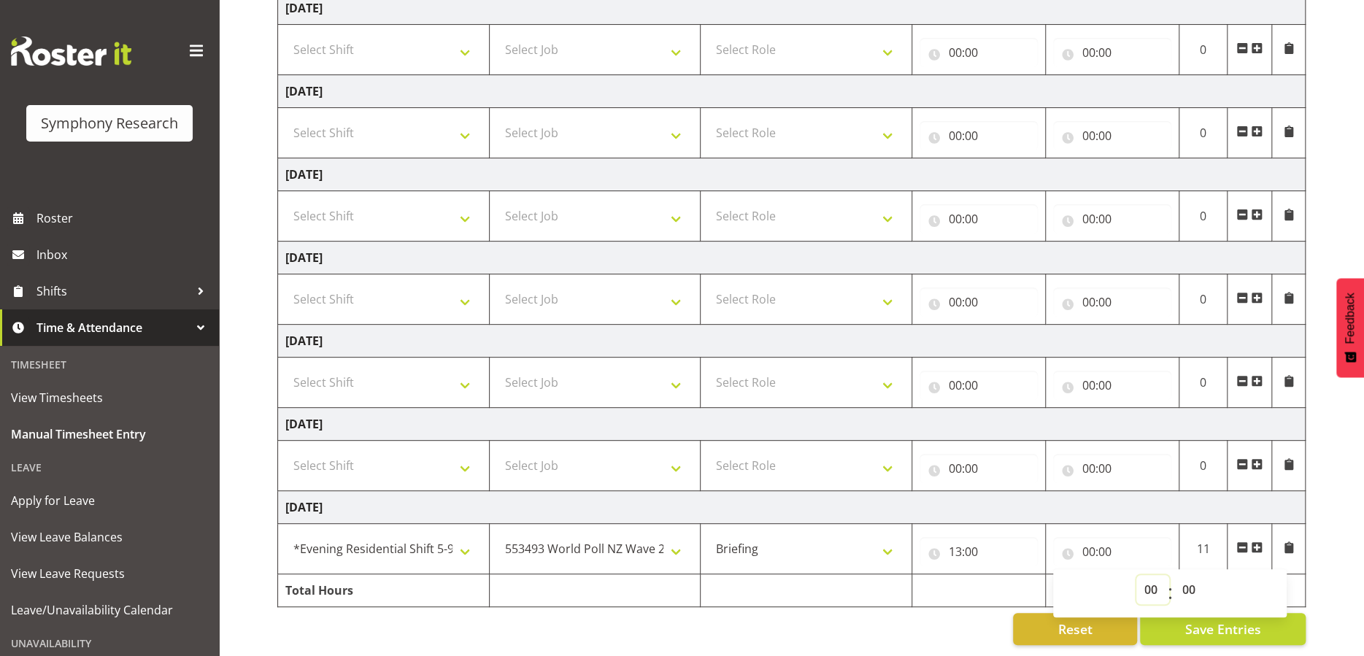
select select "14"
click at [1136, 575] on select "00 01 02 03 04 05 06 07 08 09 10 11 12 13 14 15 16 17 18 19 20 21 22 23" at bounding box center [1152, 589] width 33 height 29
type input "14:00"
click at [1192, 575] on select "00 01 02 03 04 05 06 07 08 09 10 11 12 13 14 15 16 17 18 19 20 21 22 23 24 25 2…" at bounding box center [1190, 589] width 33 height 29
select select "45"
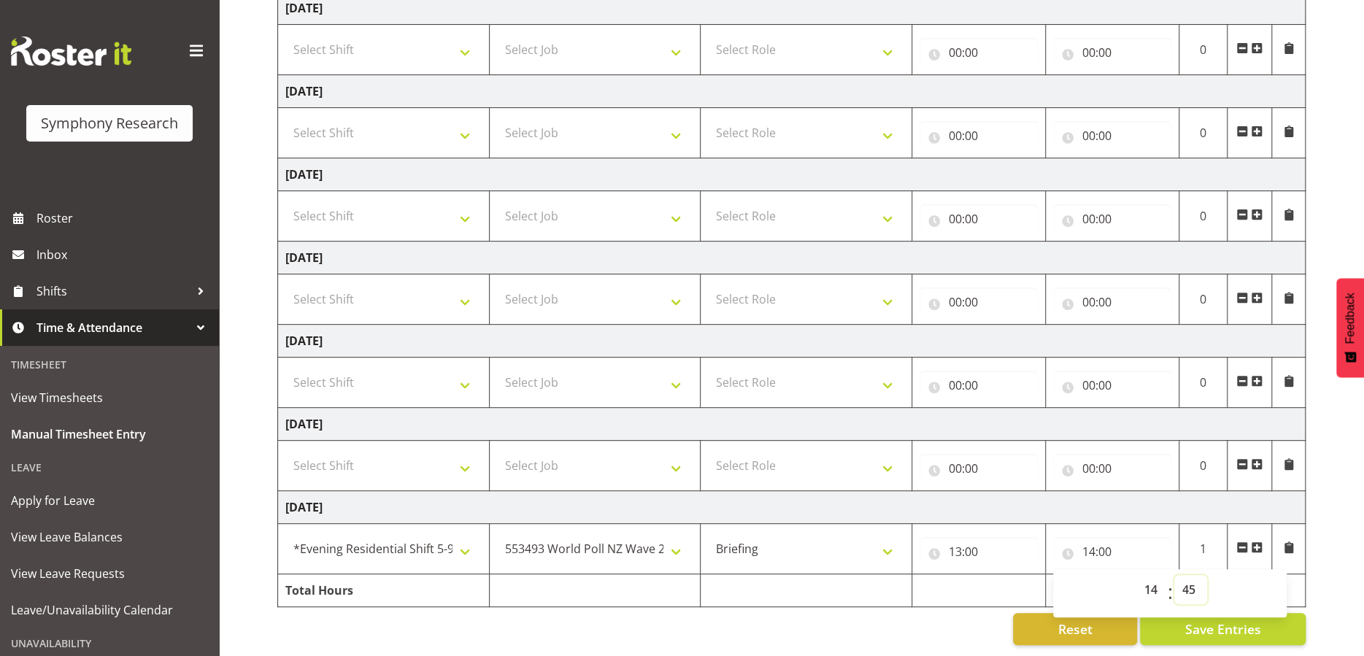
click at [1174, 575] on select "00 01 02 03 04 05 06 07 08 09 10 11 12 13 14 15 16 17 18 19 20 21 22 23 24 25 2…" at bounding box center [1190, 589] width 33 height 29
type input "14:45"
drag, startPoint x: 795, startPoint y: 617, endPoint x: 1176, endPoint y: 571, distance: 383.7
click at [795, 617] on div "Reset Save Entries" at bounding box center [791, 629] width 1028 height 32
click at [808, 578] on td at bounding box center [806, 590] width 212 height 33
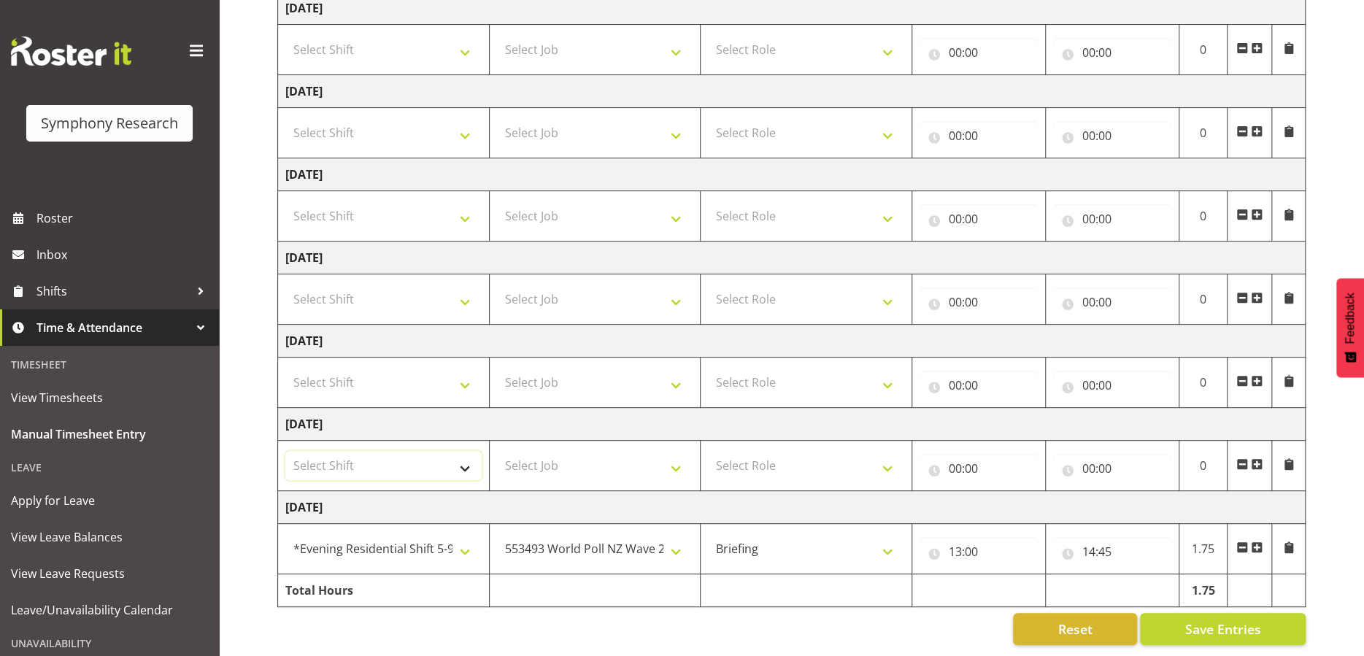
click at [466, 458] on select "Select Shift !!Weekend Residential (Roster IT Shift Label) *Business 9/10am ~ 4…" at bounding box center [383, 465] width 196 height 29
click at [537, 619] on div "Reset Save Entries" at bounding box center [791, 629] width 1028 height 32
click at [1203, 623] on span "Save Entries" at bounding box center [1222, 628] width 76 height 19
